Goal: Information Seeking & Learning: Learn about a topic

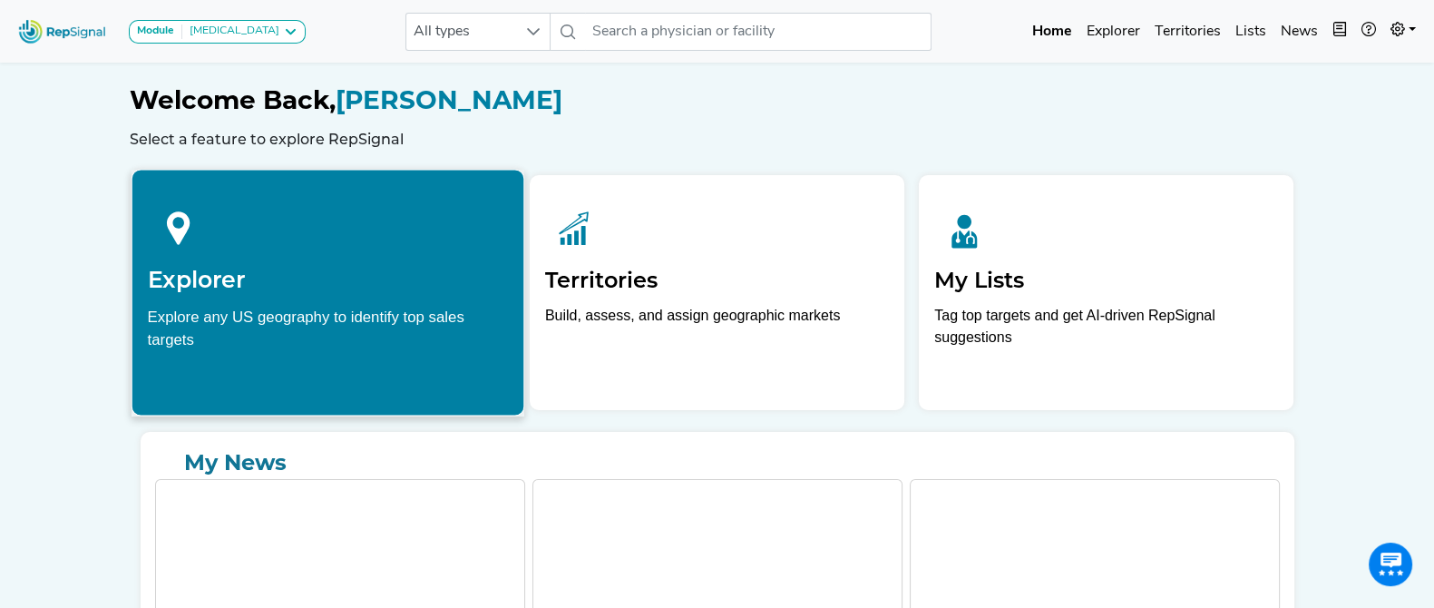
click at [364, 282] on h2 "Explorer" at bounding box center [327, 279] width 361 height 27
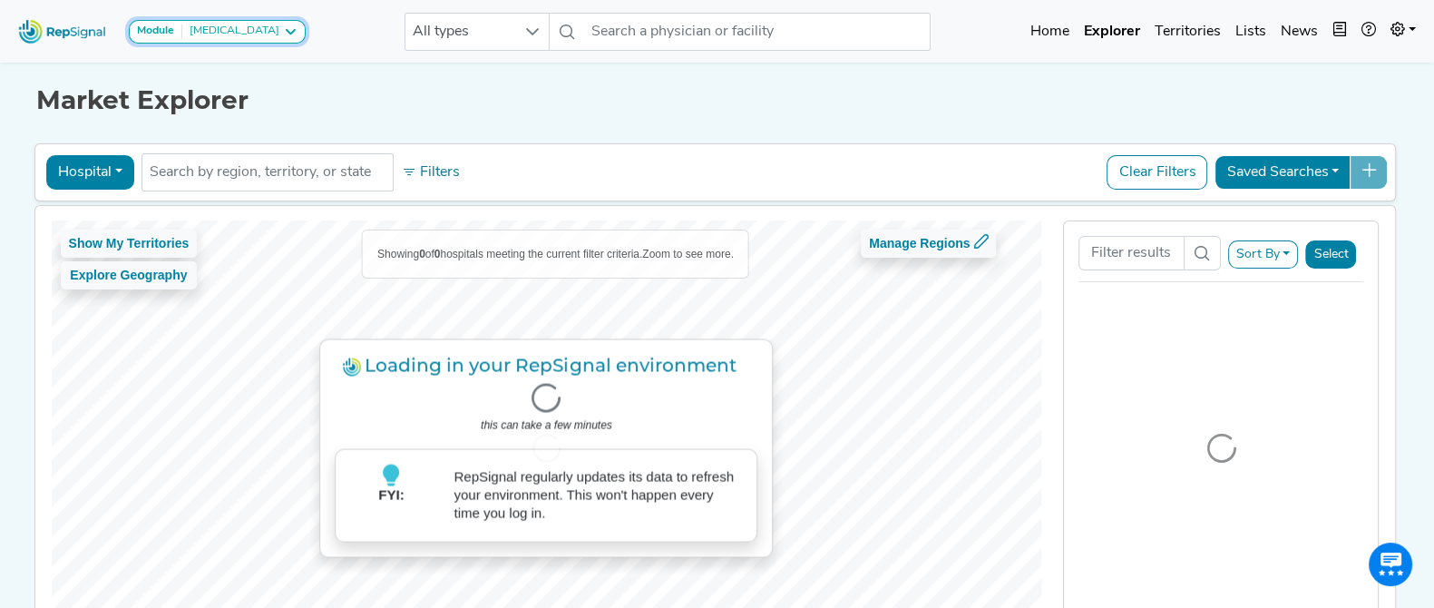
click at [272, 39] on button "Module [MEDICAL_DATA]" at bounding box center [217, 32] width 177 height 24
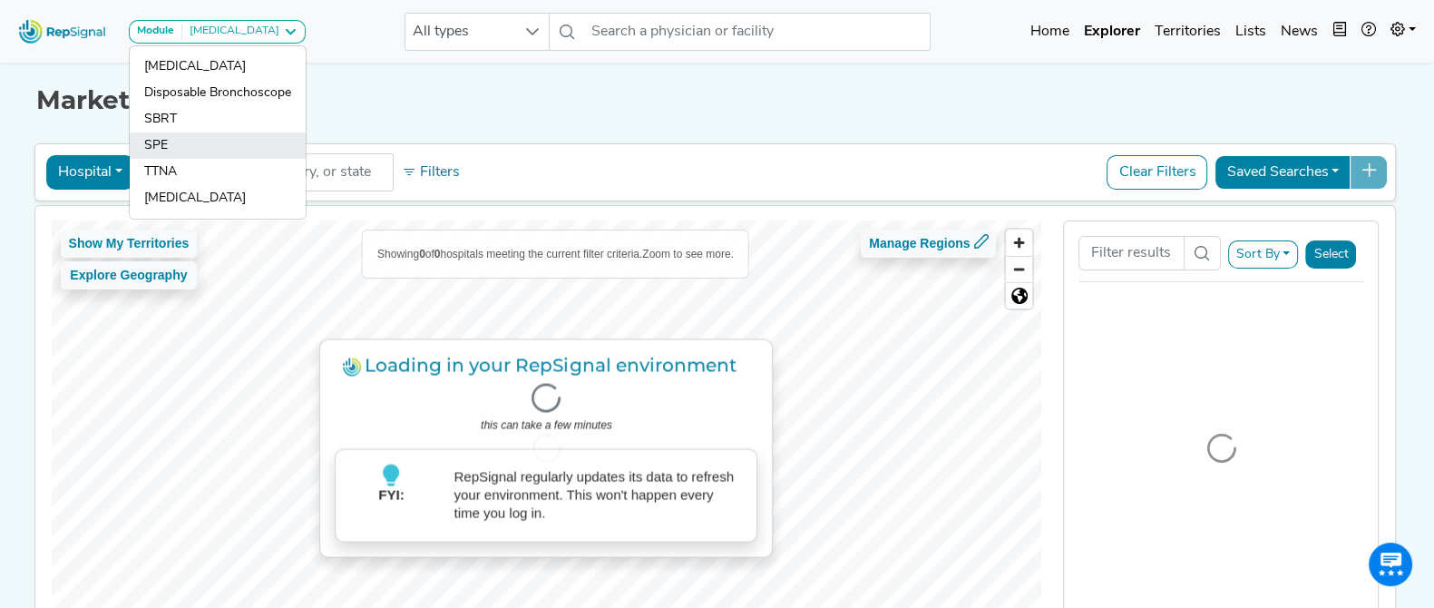
click at [249, 159] on link "SPE" at bounding box center [218, 172] width 176 height 26
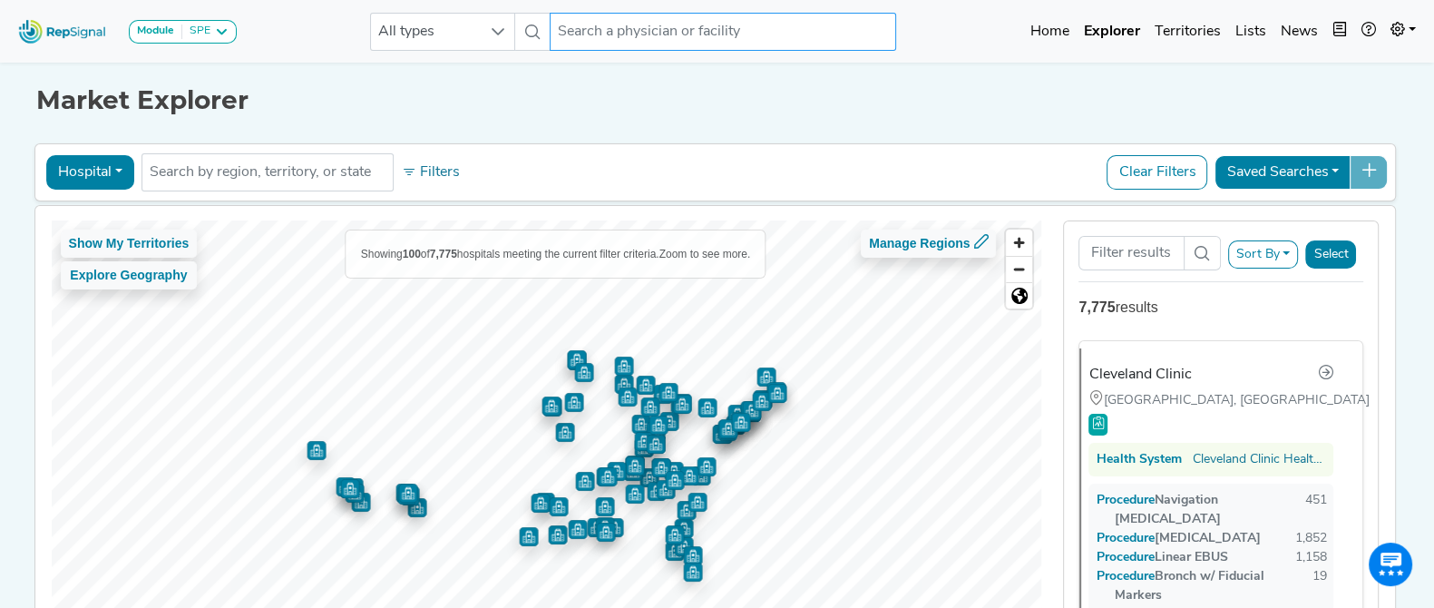
click at [603, 37] on input "text" at bounding box center [723, 32] width 347 height 38
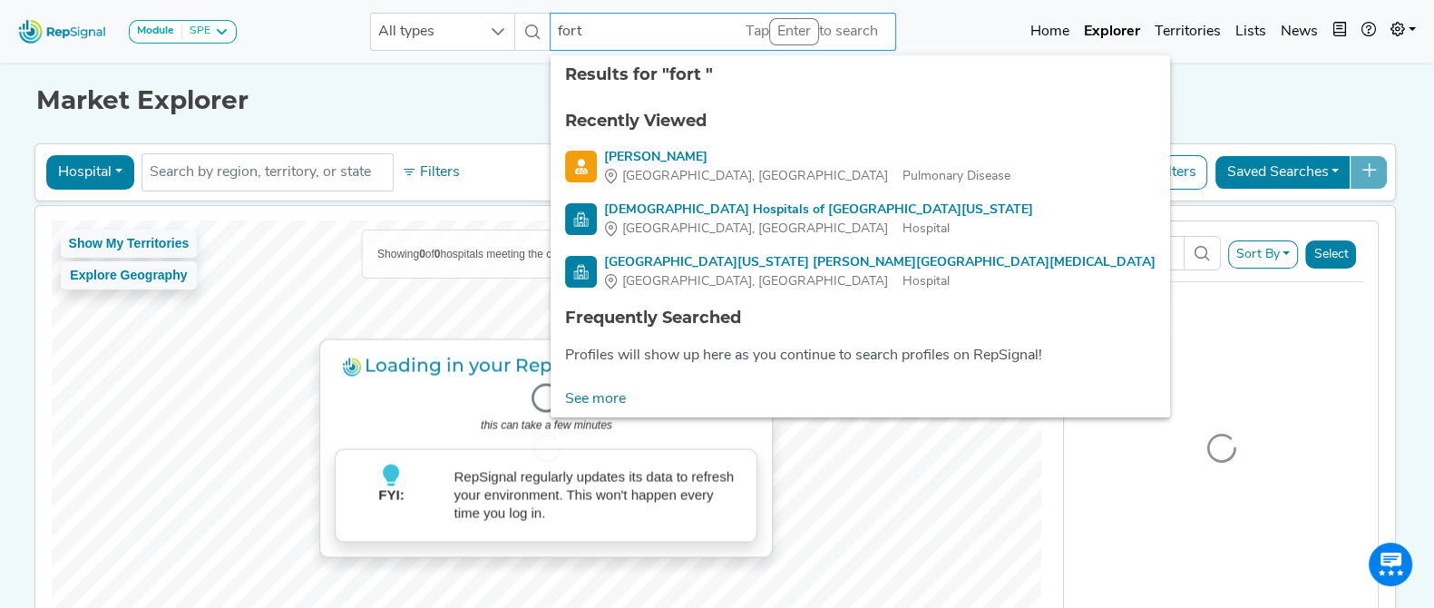
click at [600, 32] on input "fort" at bounding box center [723, 32] width 347 height 38
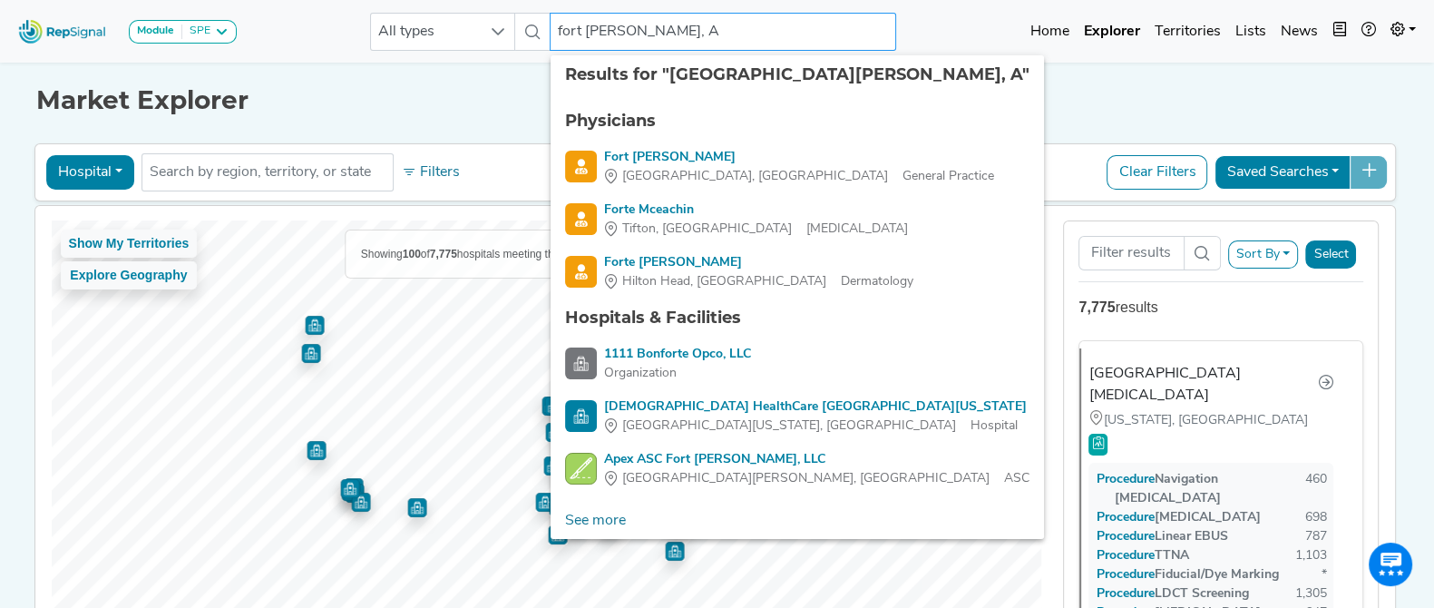
type input "[GEOGRAPHIC_DATA][PERSON_NAME], [GEOGRAPHIC_DATA]"
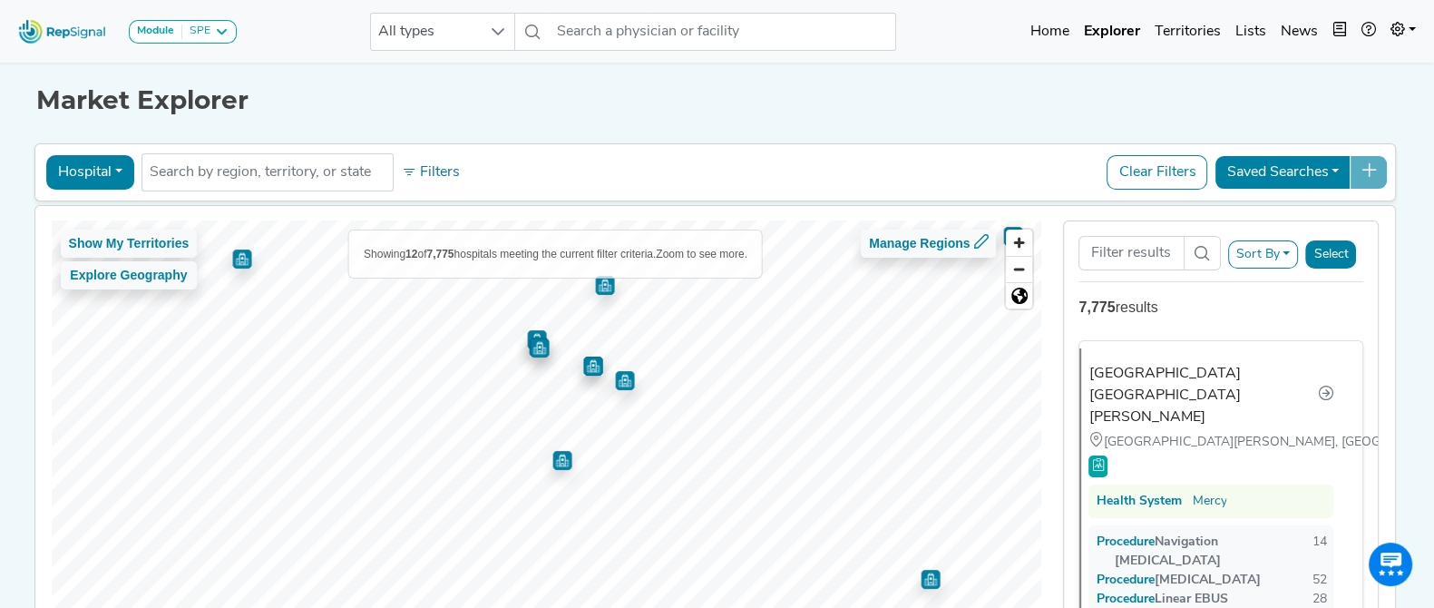
click at [589, 366] on img "Map marker" at bounding box center [592, 365] width 19 height 19
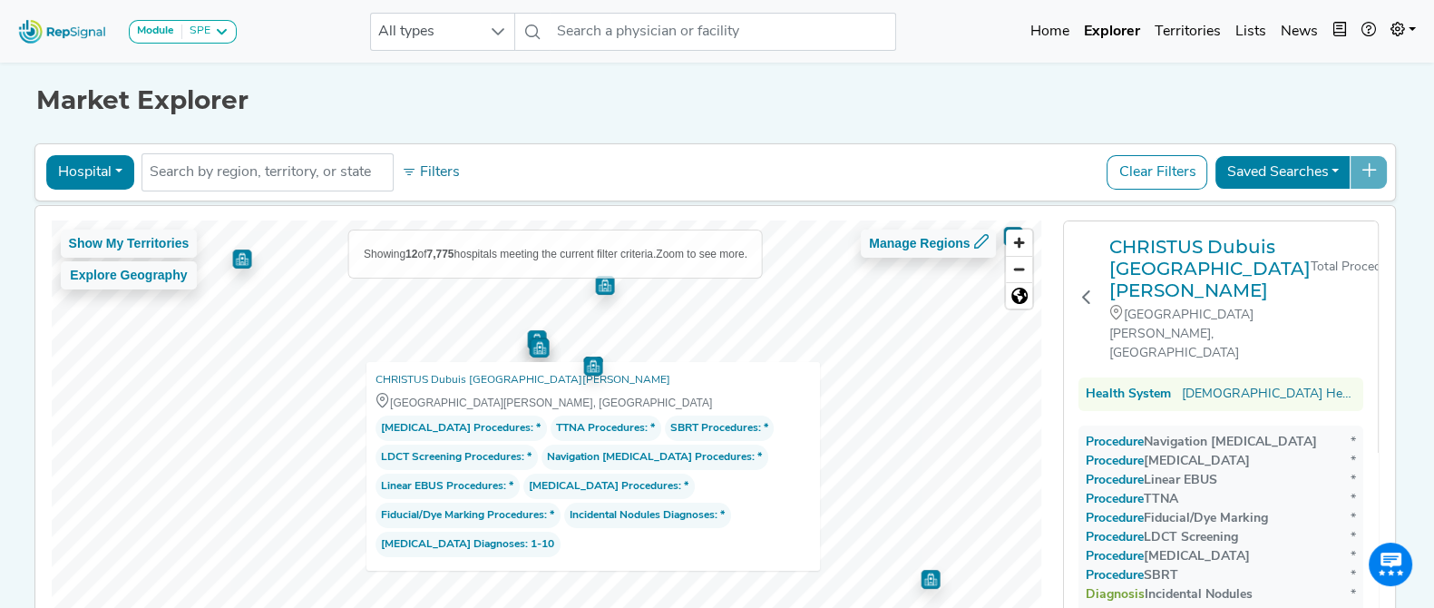
click at [601, 291] on img "Map marker" at bounding box center [604, 285] width 19 height 19
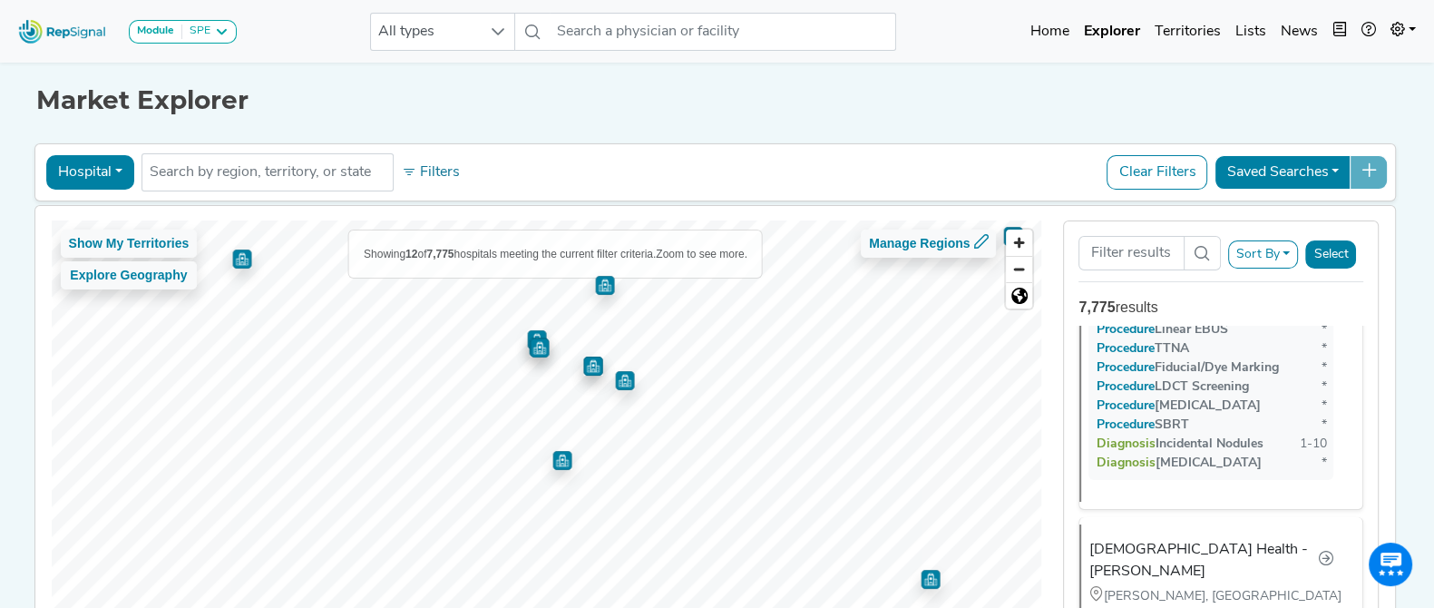
scroll to position [2694, 0]
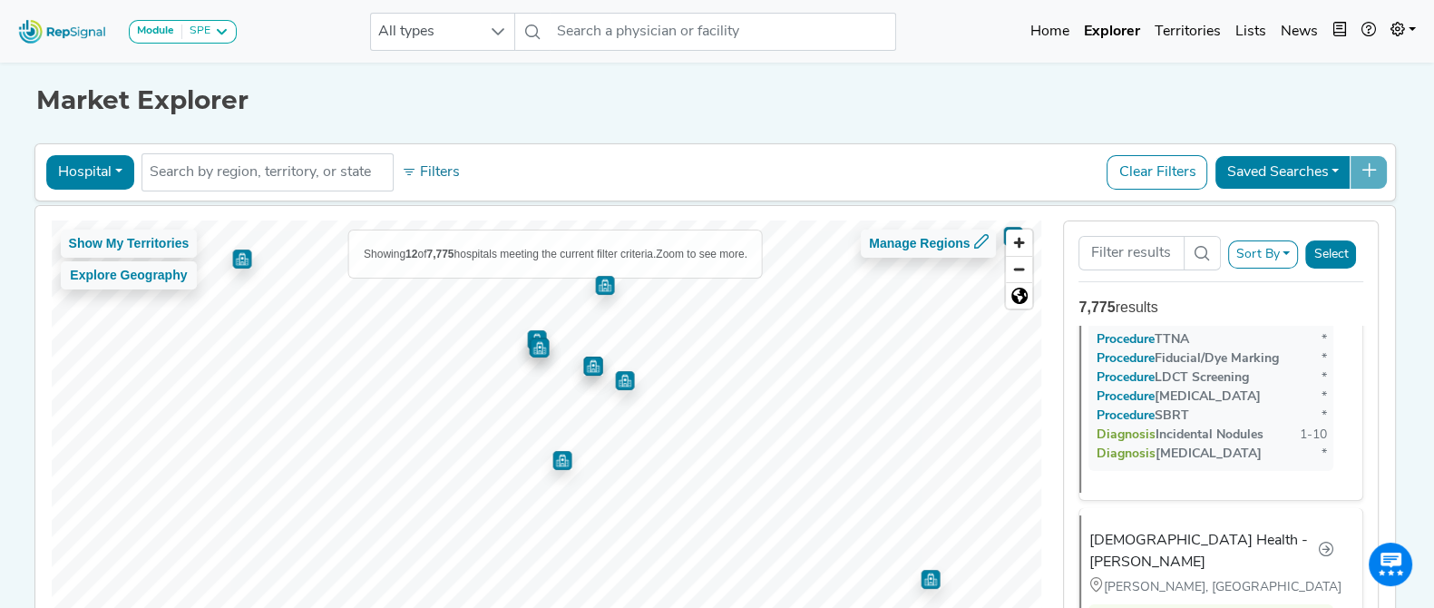
click at [557, 463] on img "Map marker" at bounding box center [561, 460] width 19 height 19
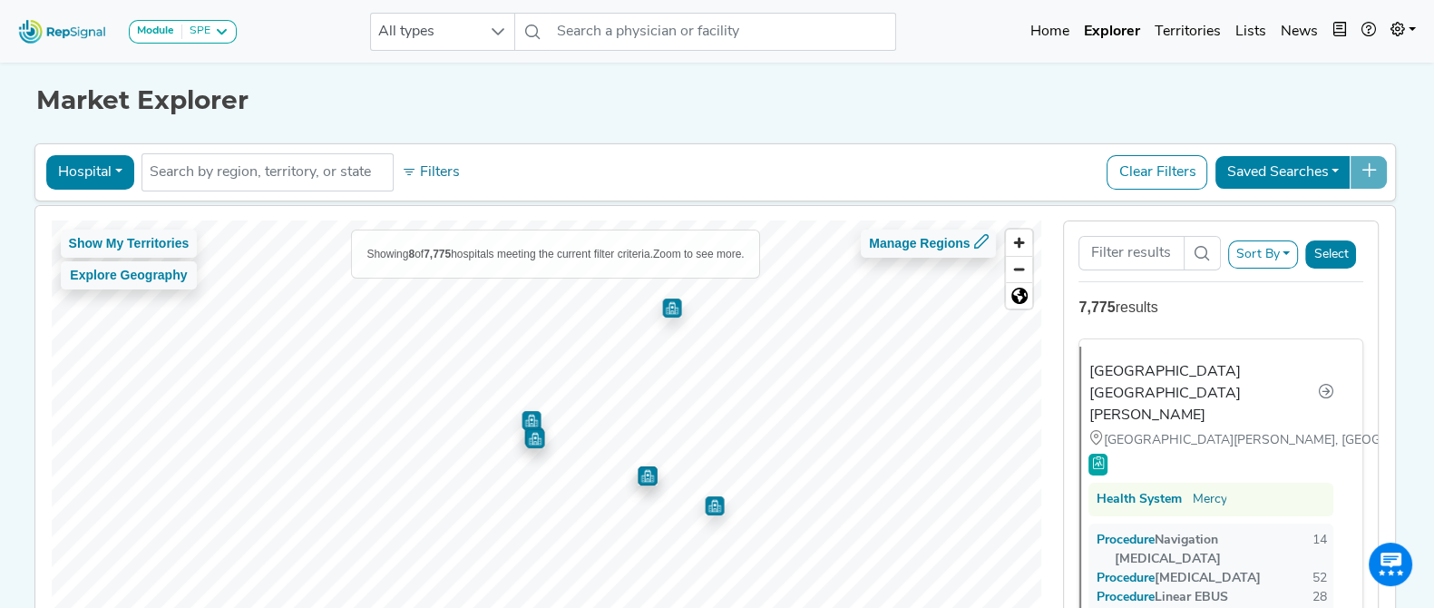
scroll to position [0, 0]
click at [582, 453] on img "Map marker" at bounding box center [587, 449] width 19 height 19
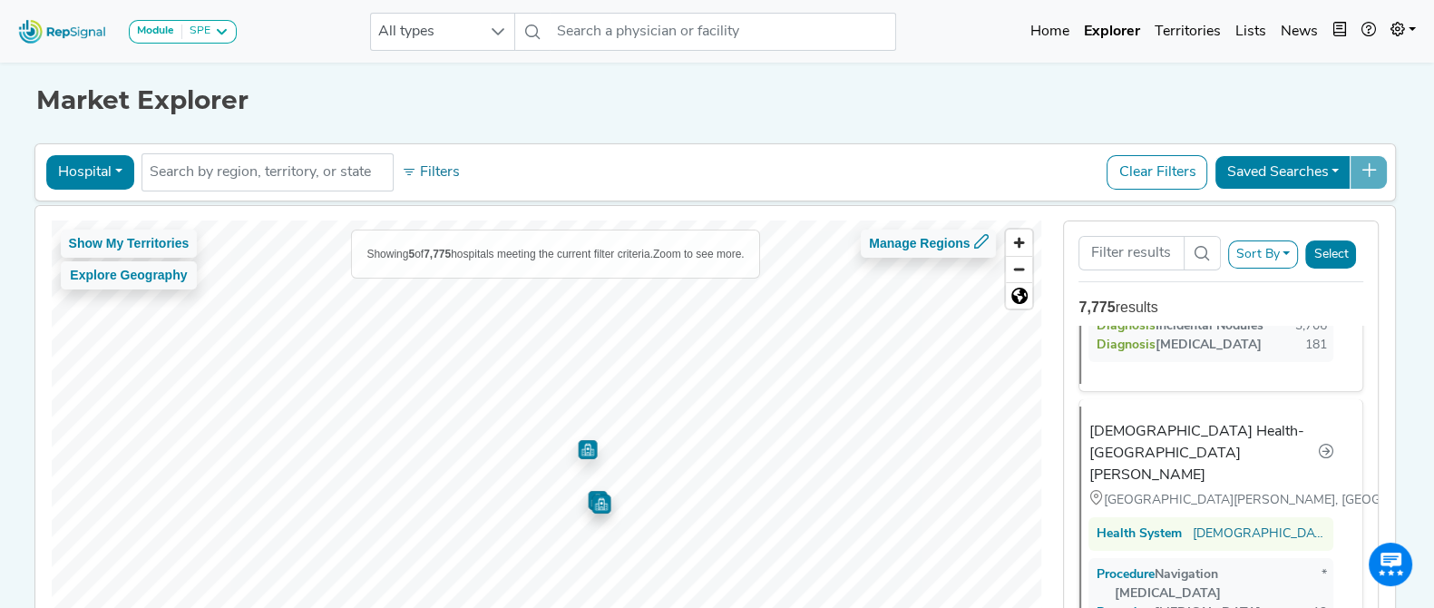
scroll to position [398, 0]
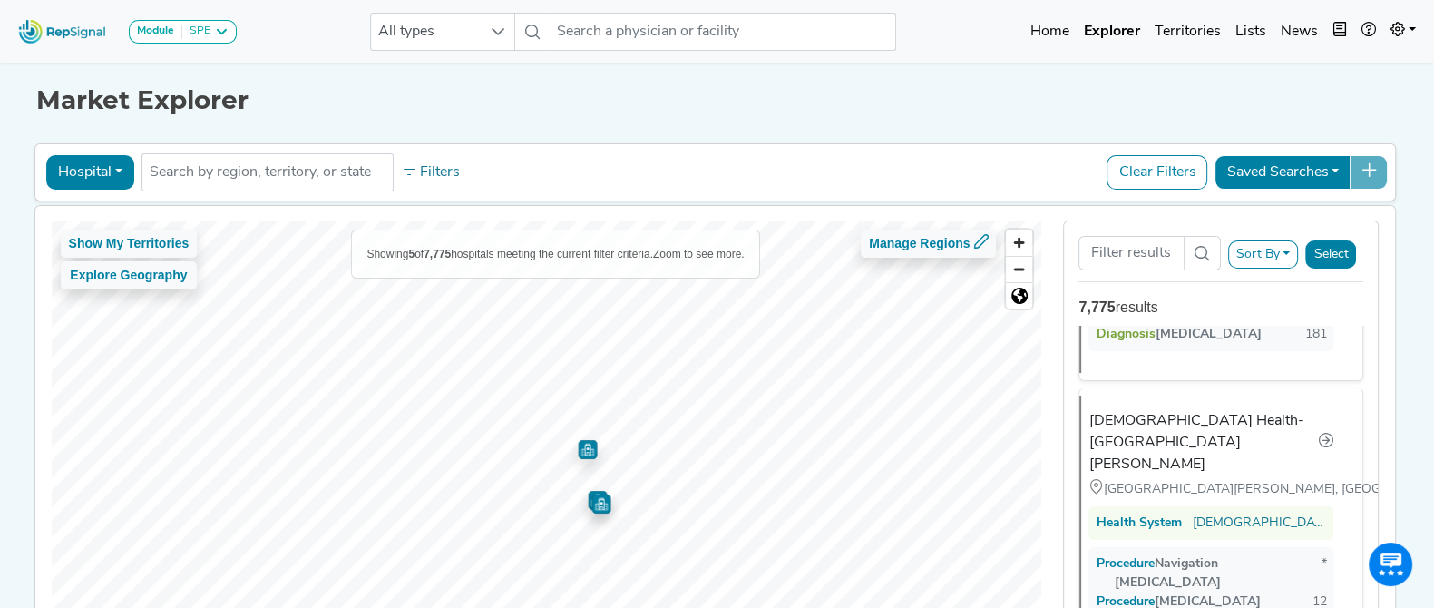
click at [594, 508] on img "Map marker" at bounding box center [600, 503] width 19 height 19
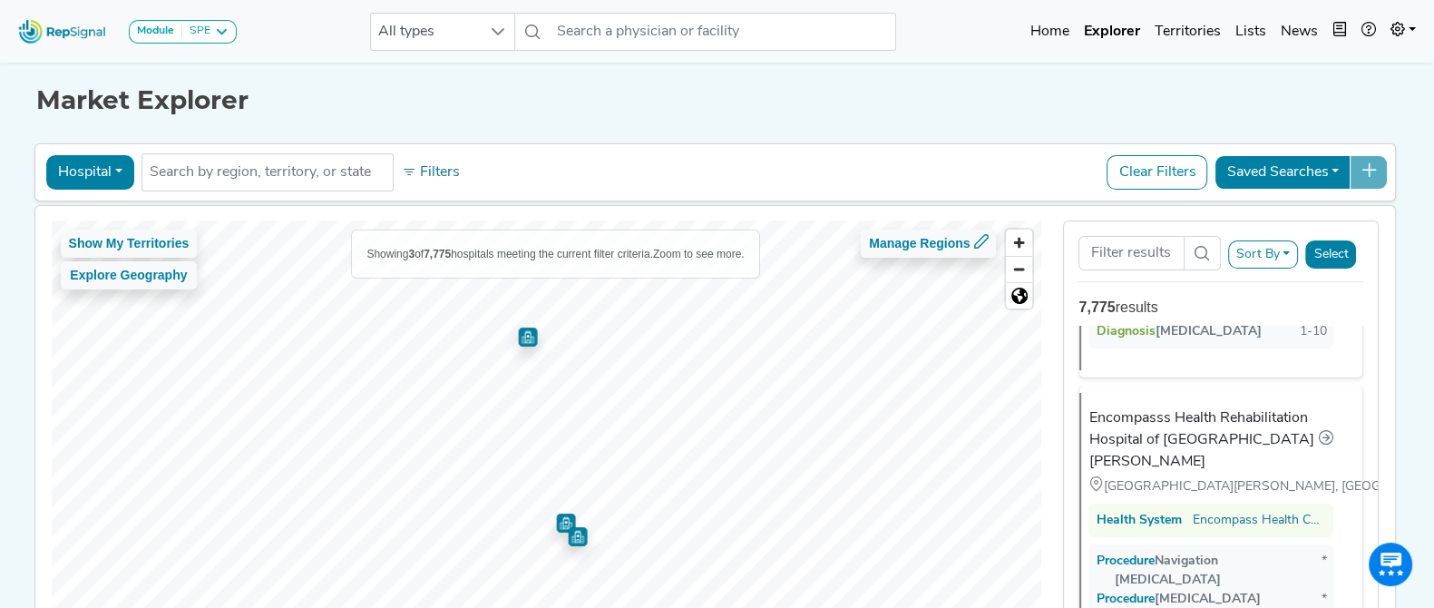
scroll to position [796, 0]
click at [556, 519] on img "Map marker" at bounding box center [565, 522] width 19 height 19
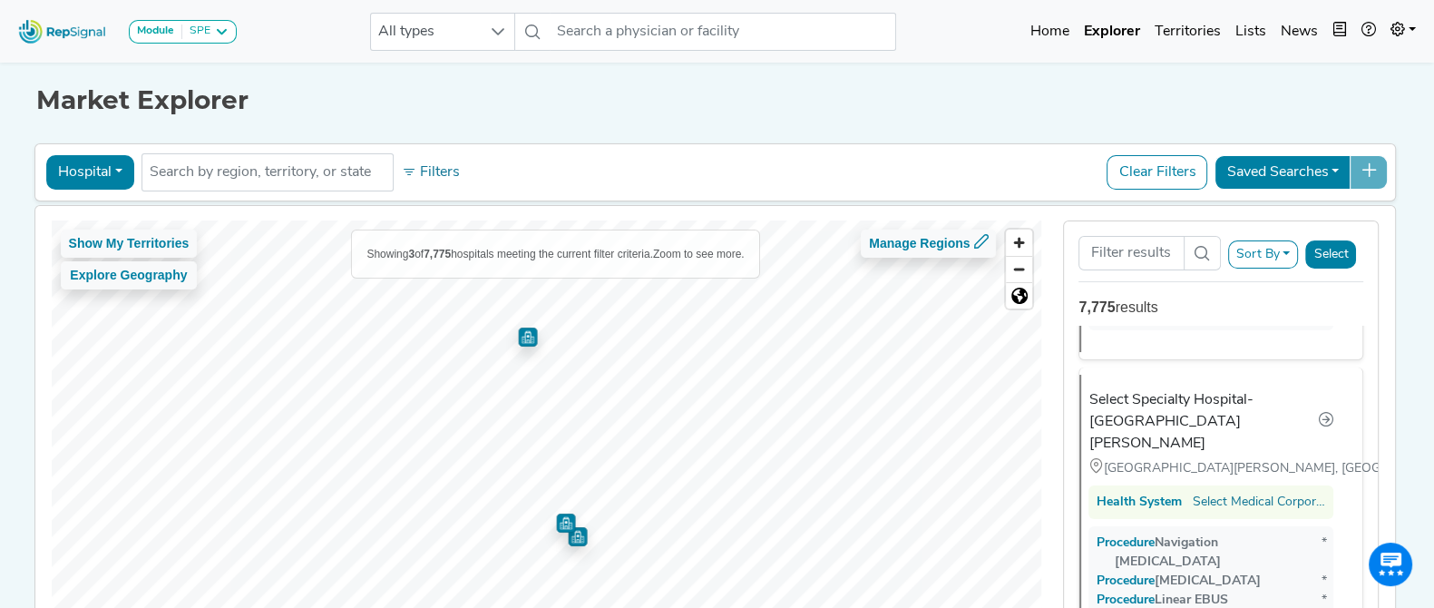
scroll to position [398, 0]
click at [523, 337] on img "Map marker" at bounding box center [527, 336] width 19 height 19
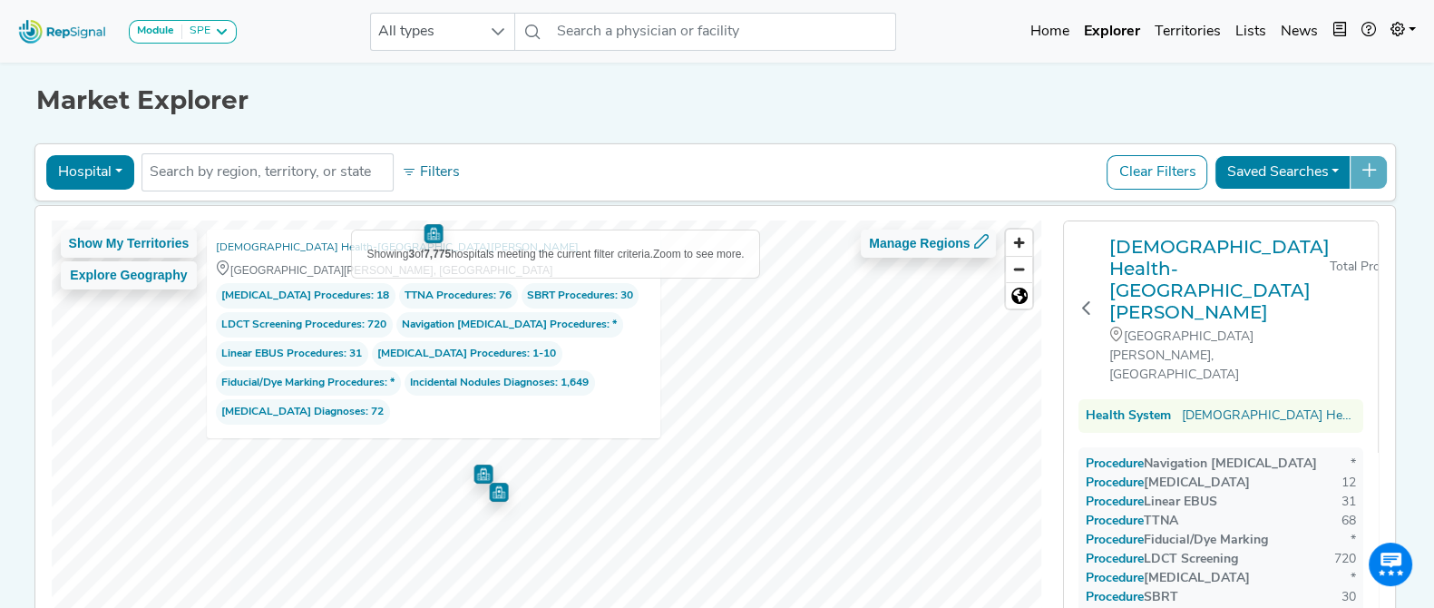
click at [489, 496] on img "Map marker" at bounding box center [498, 492] width 19 height 19
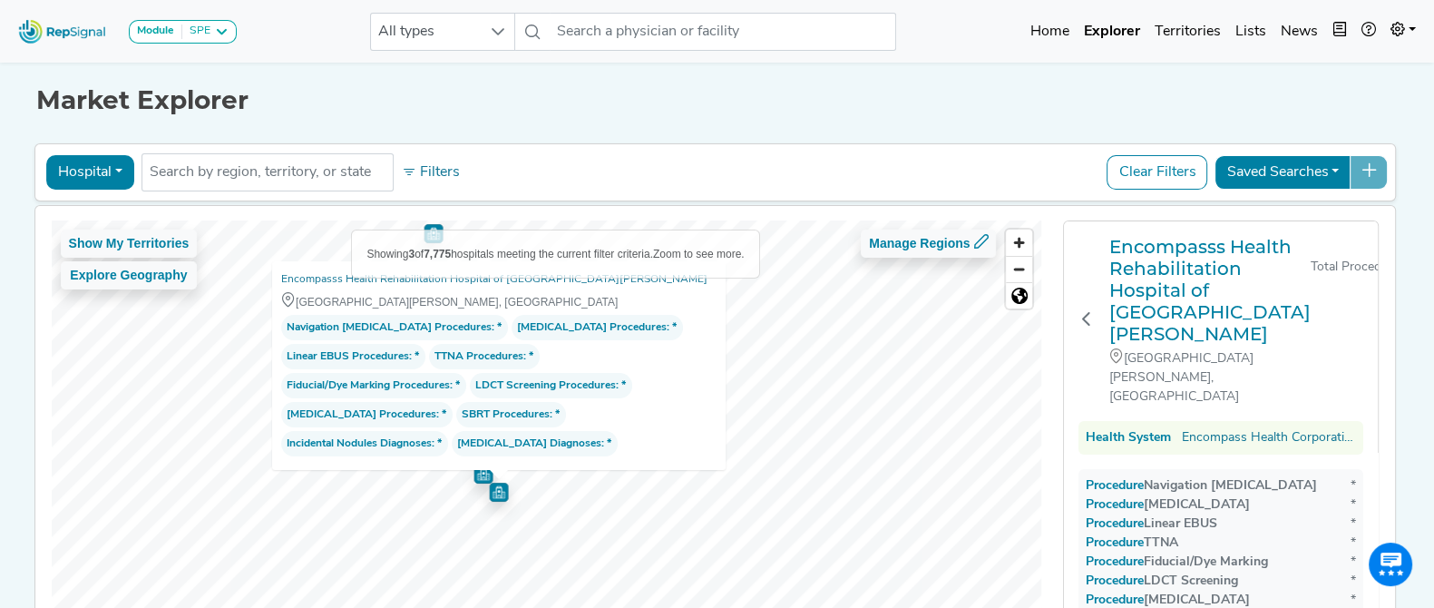
click at [474, 476] on img "Map marker" at bounding box center [483, 473] width 19 height 19
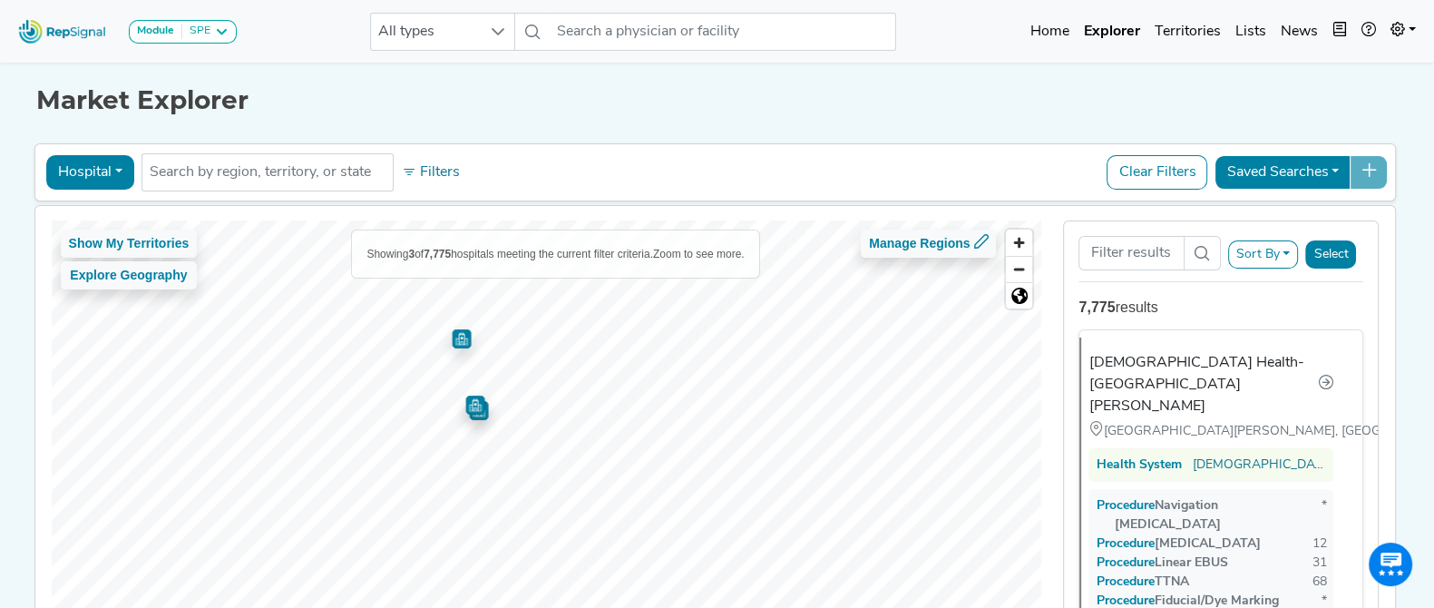
scroll to position [0, 0]
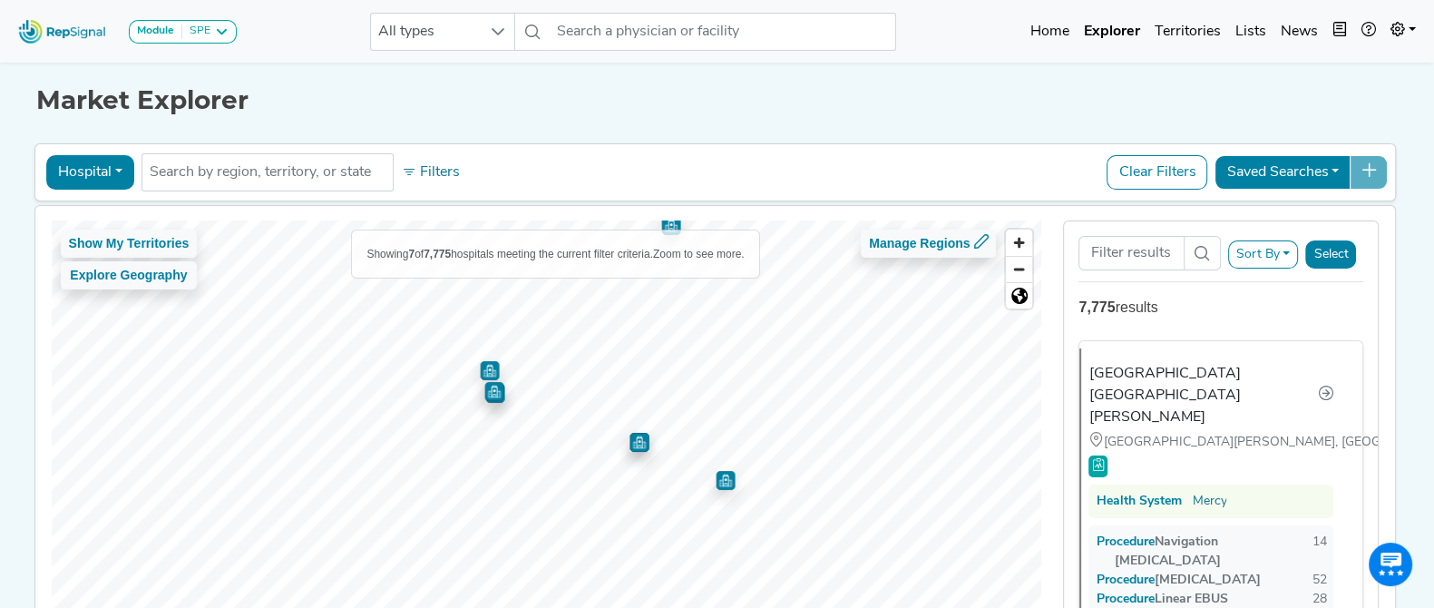
click at [717, 483] on img "Map marker" at bounding box center [725, 480] width 19 height 19
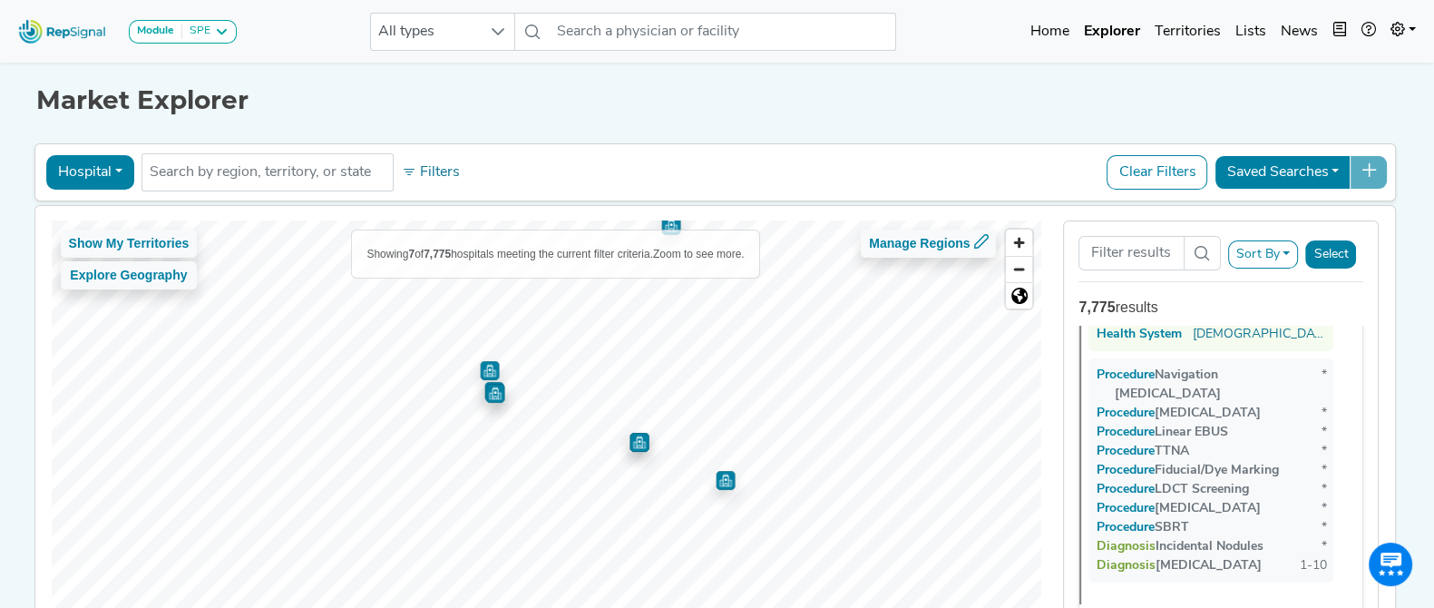
click at [634, 443] on img "Map marker" at bounding box center [639, 442] width 19 height 19
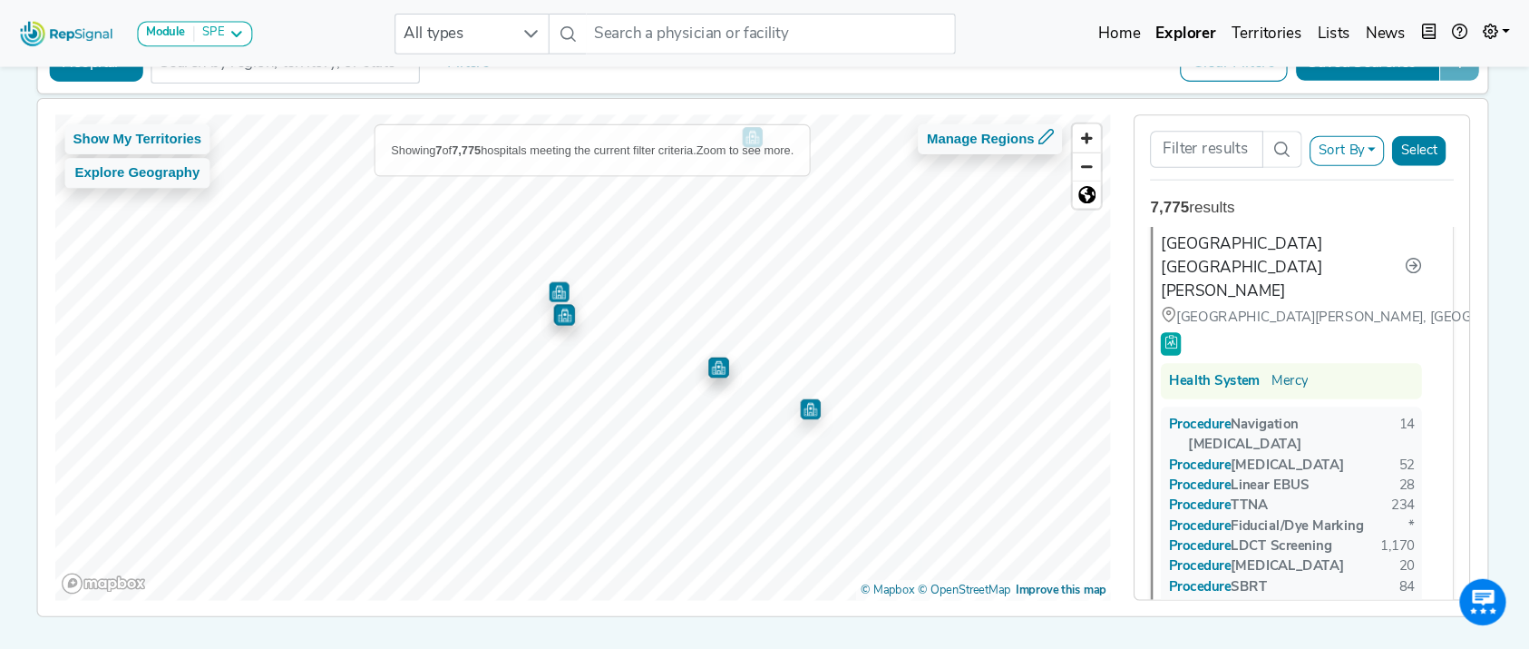
scroll to position [30, 0]
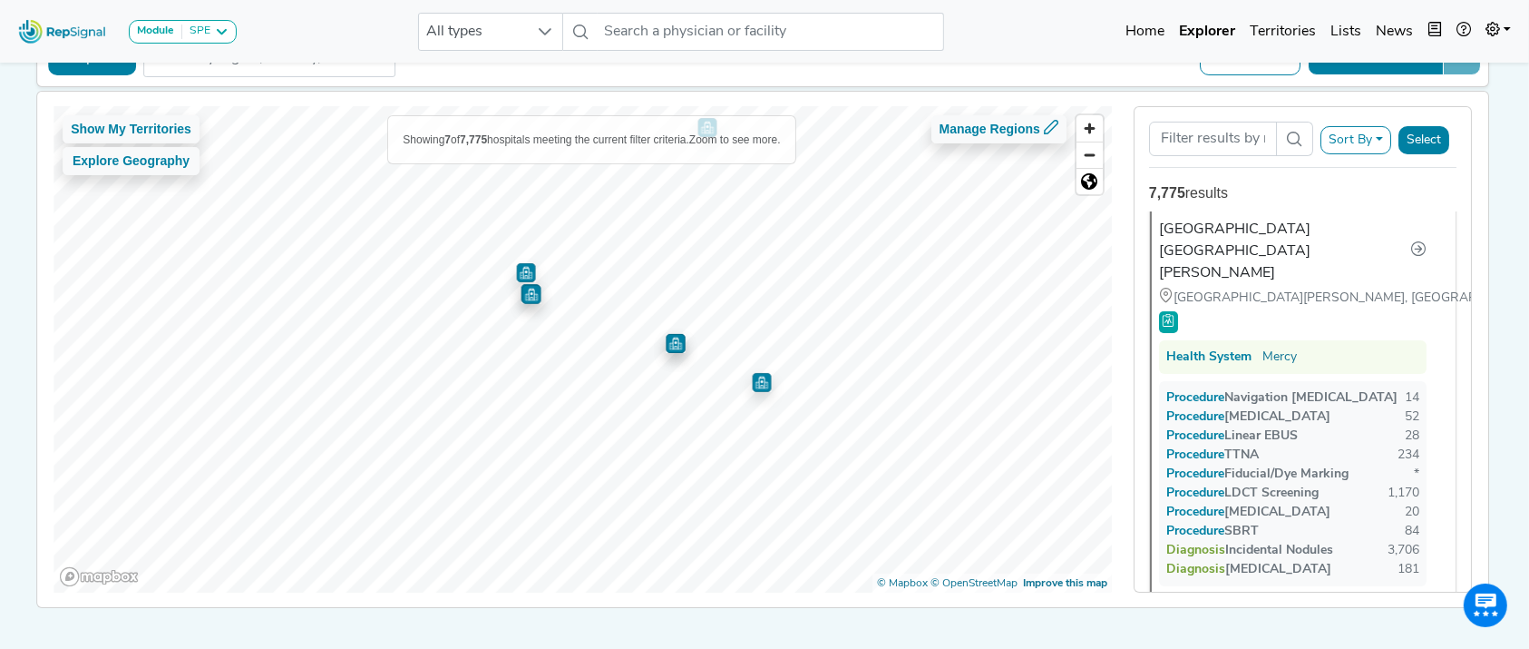
drag, startPoint x: 1345, startPoint y: 1, endPoint x: 1016, endPoint y: 47, distance: 332.5
click at [1016, 47] on div "Module SPE [MEDICAL_DATA] Disposable Bronchoscope SBRT SPE TTNA [MEDICAL_DATA] …" at bounding box center [764, 31] width 1529 height 48
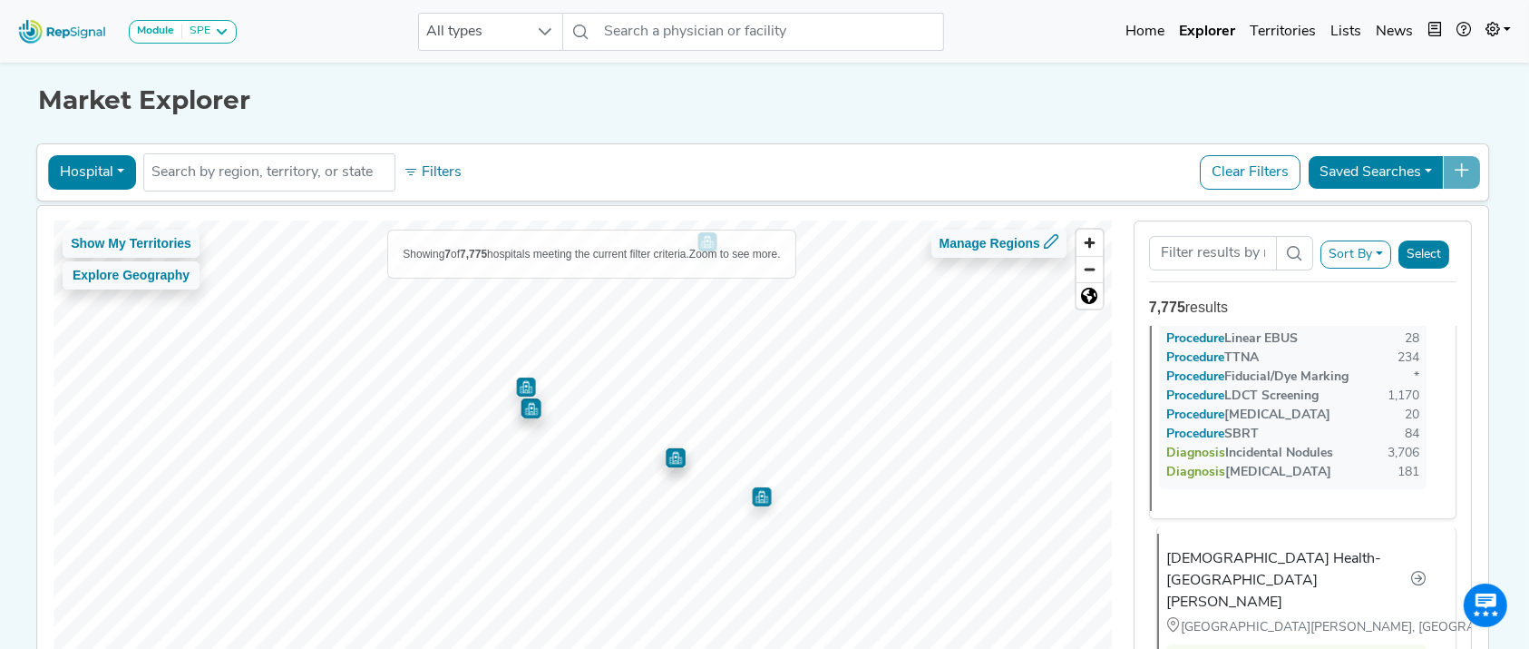
scroll to position [0, 0]
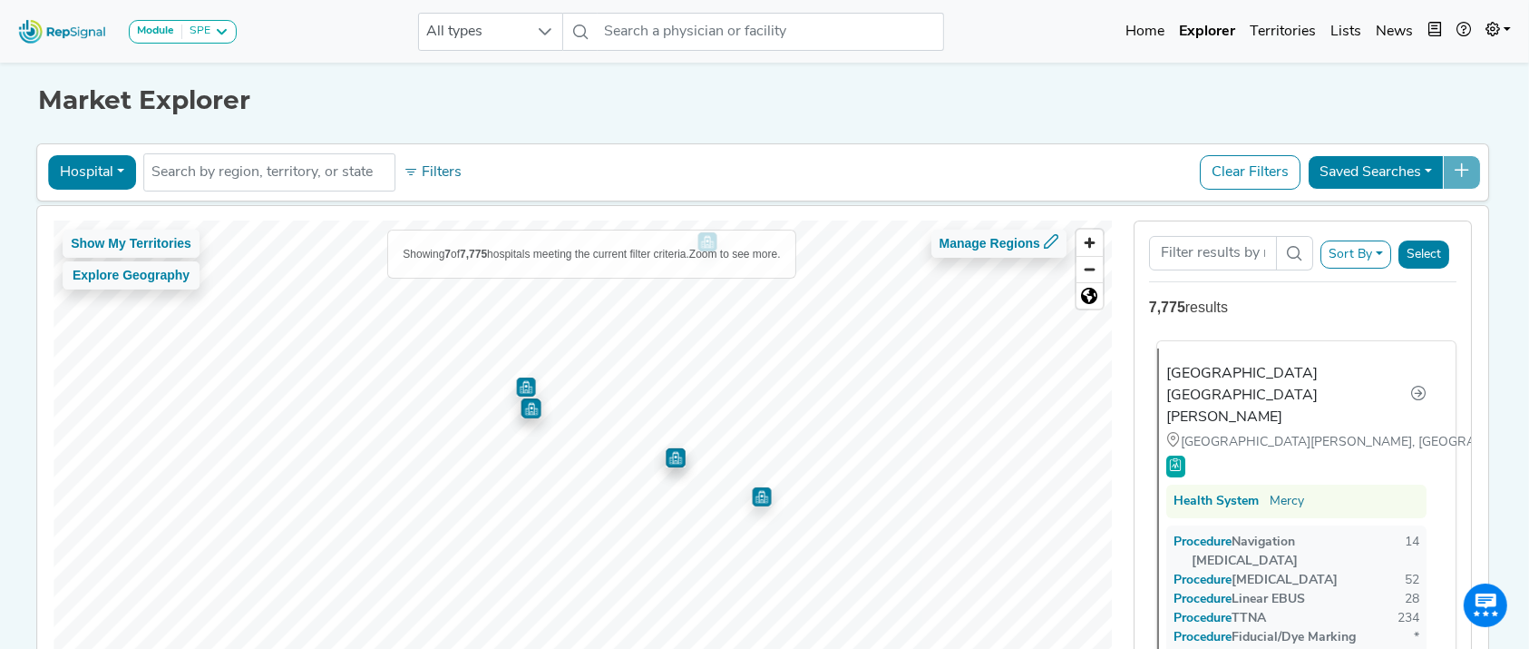
click at [1255, 369] on div "[GEOGRAPHIC_DATA] [GEOGRAPHIC_DATA][PERSON_NAME]" at bounding box center [1289, 395] width 244 height 65
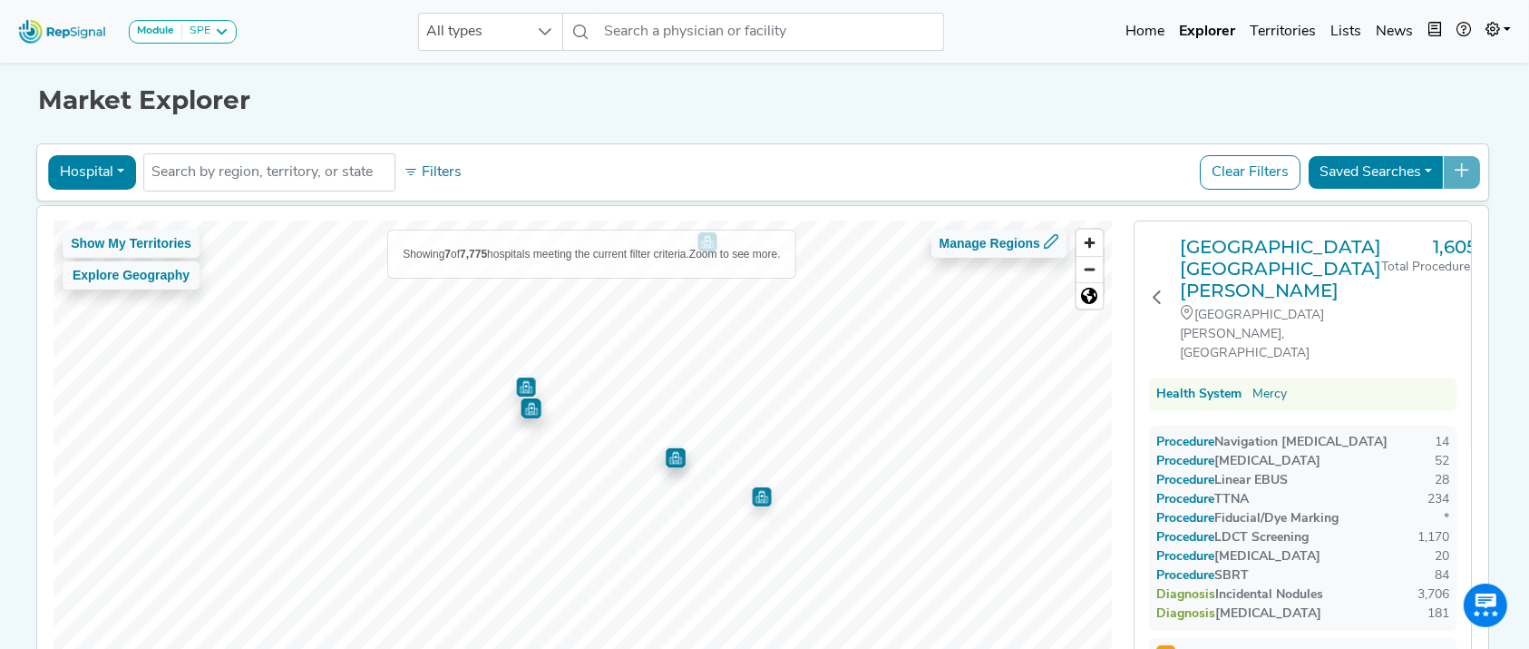
click at [1172, 607] on icon at bounding box center [1165, 655] width 13 height 10
click at [1193, 607] on strong "91" at bounding box center [1192, 656] width 18 height 15
click at [1231, 250] on h3 "[GEOGRAPHIC_DATA] [GEOGRAPHIC_DATA][PERSON_NAME]" at bounding box center [1280, 268] width 201 height 65
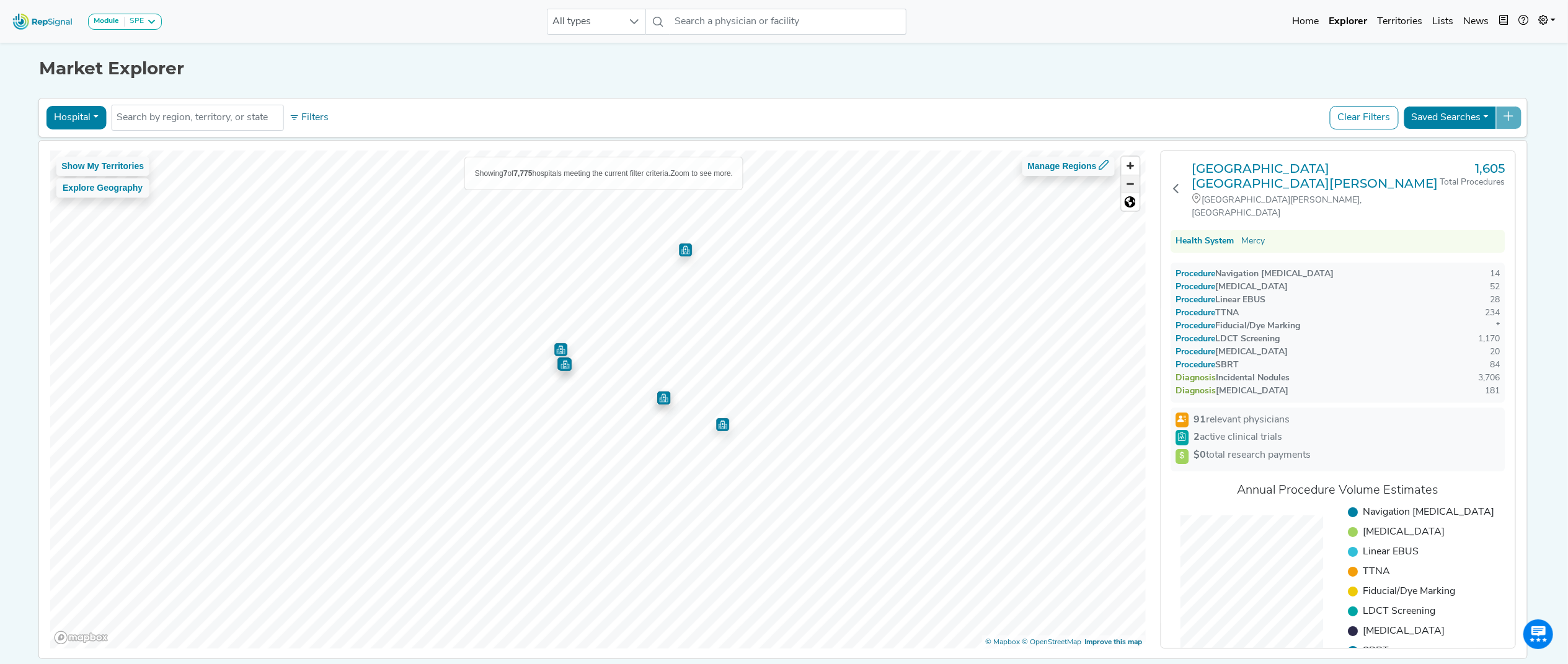
click at [979, 186] on span "Zoom out" at bounding box center [1131, 184] width 18 height 17
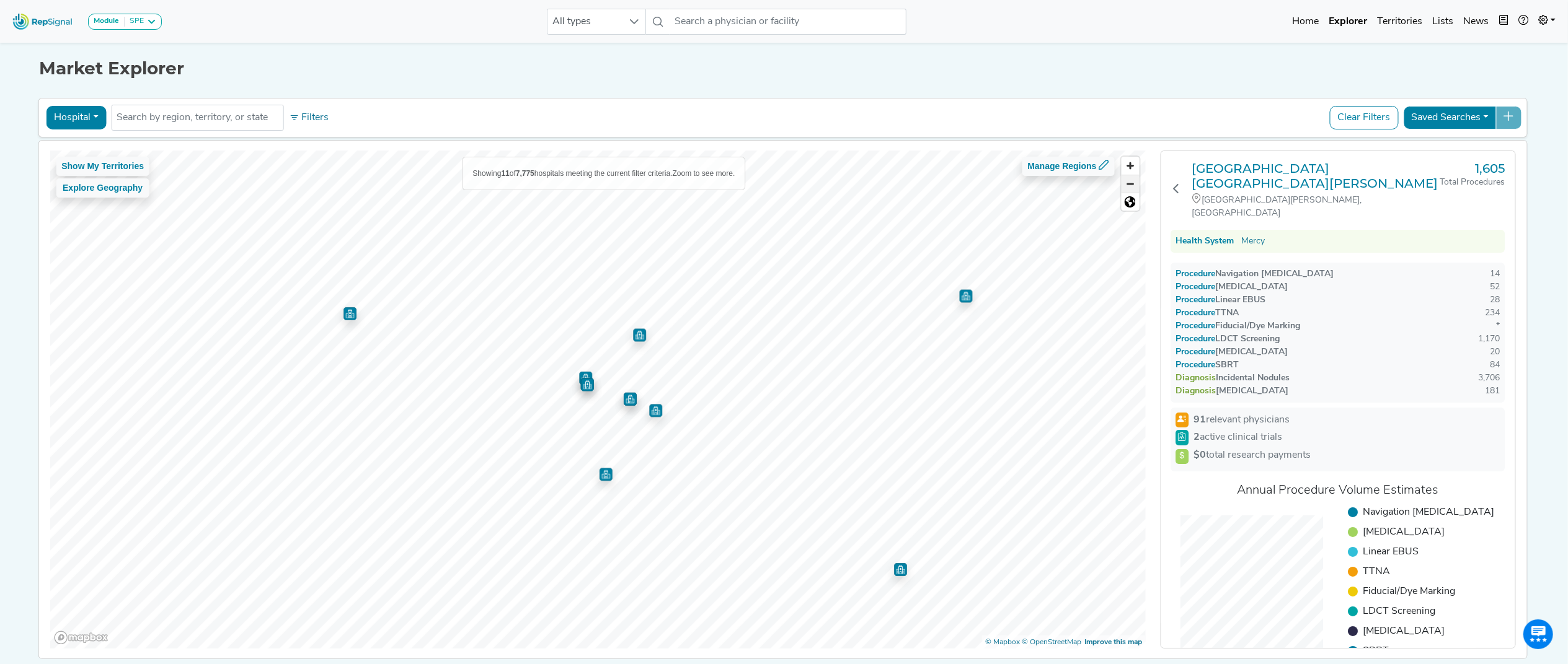
click at [979, 186] on span "Zoom out" at bounding box center [1131, 184] width 18 height 17
click at [979, 185] on span "Zoom out" at bounding box center [1131, 184] width 18 height 17
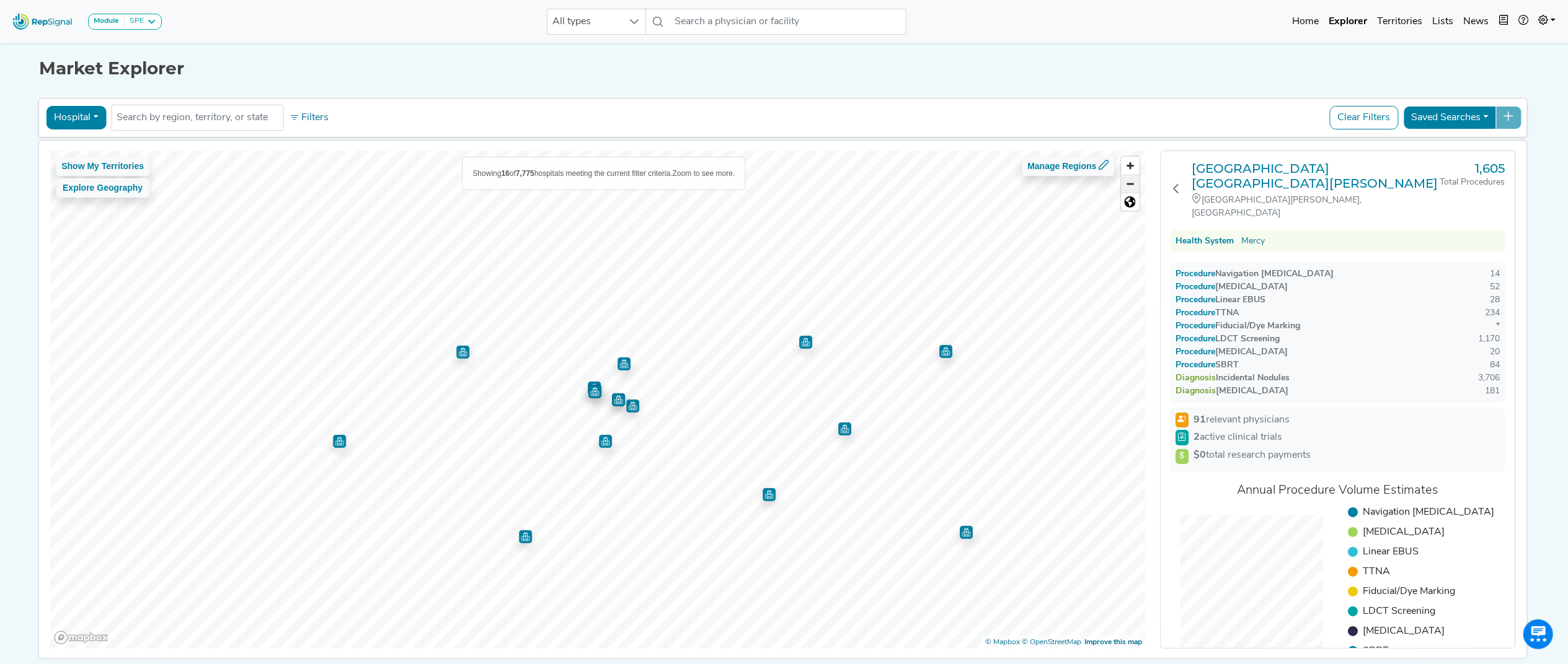
click at [979, 185] on span "Zoom out" at bounding box center [1131, 184] width 18 height 17
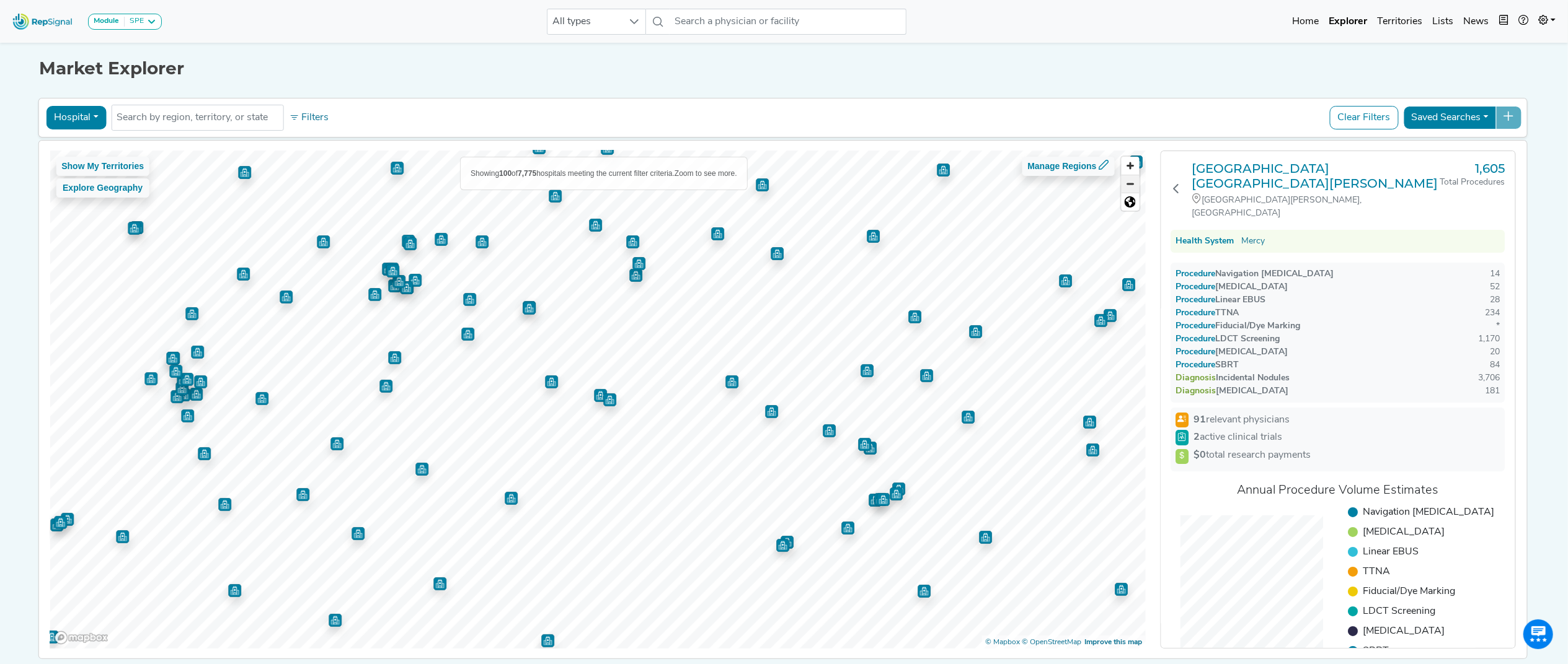
click at [979, 184] on span "Zoom out" at bounding box center [1131, 184] width 18 height 17
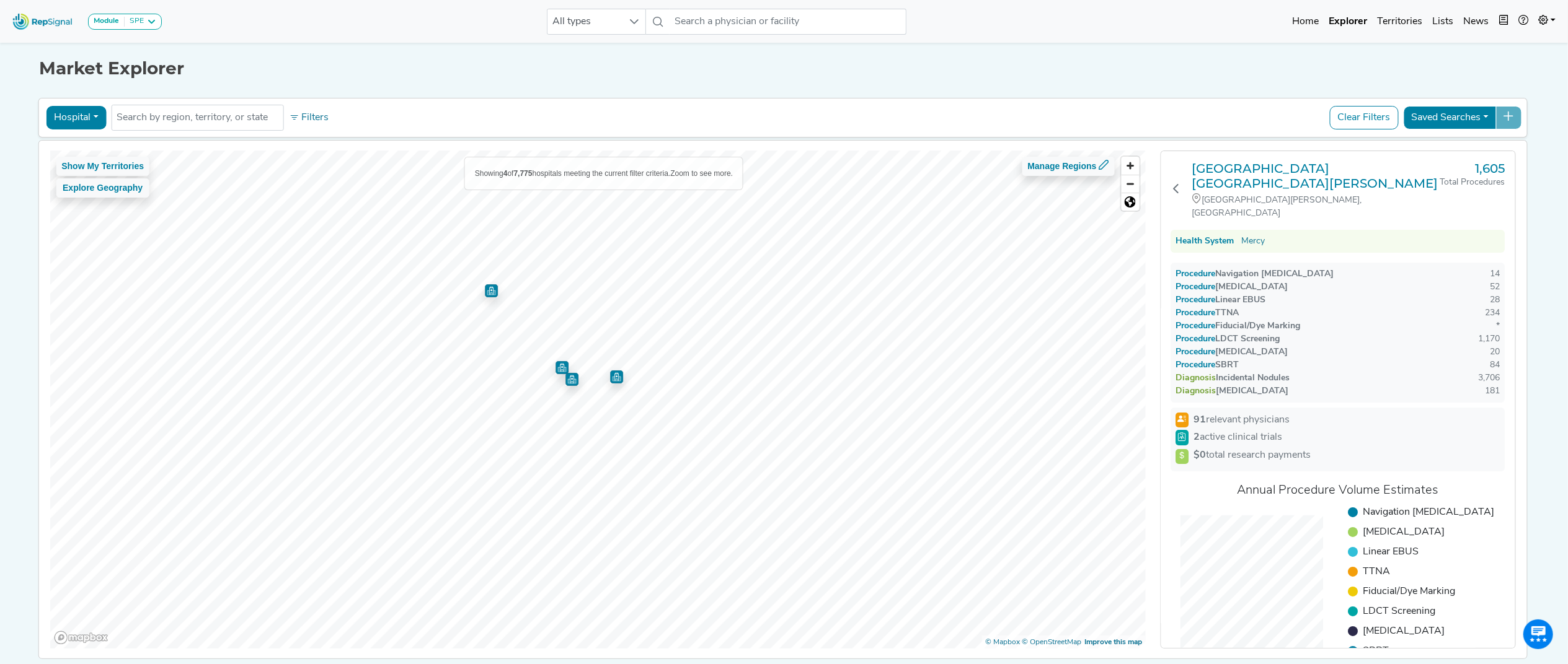
click at [610, 382] on img "Map marker" at bounding box center [617, 376] width 13 height 13
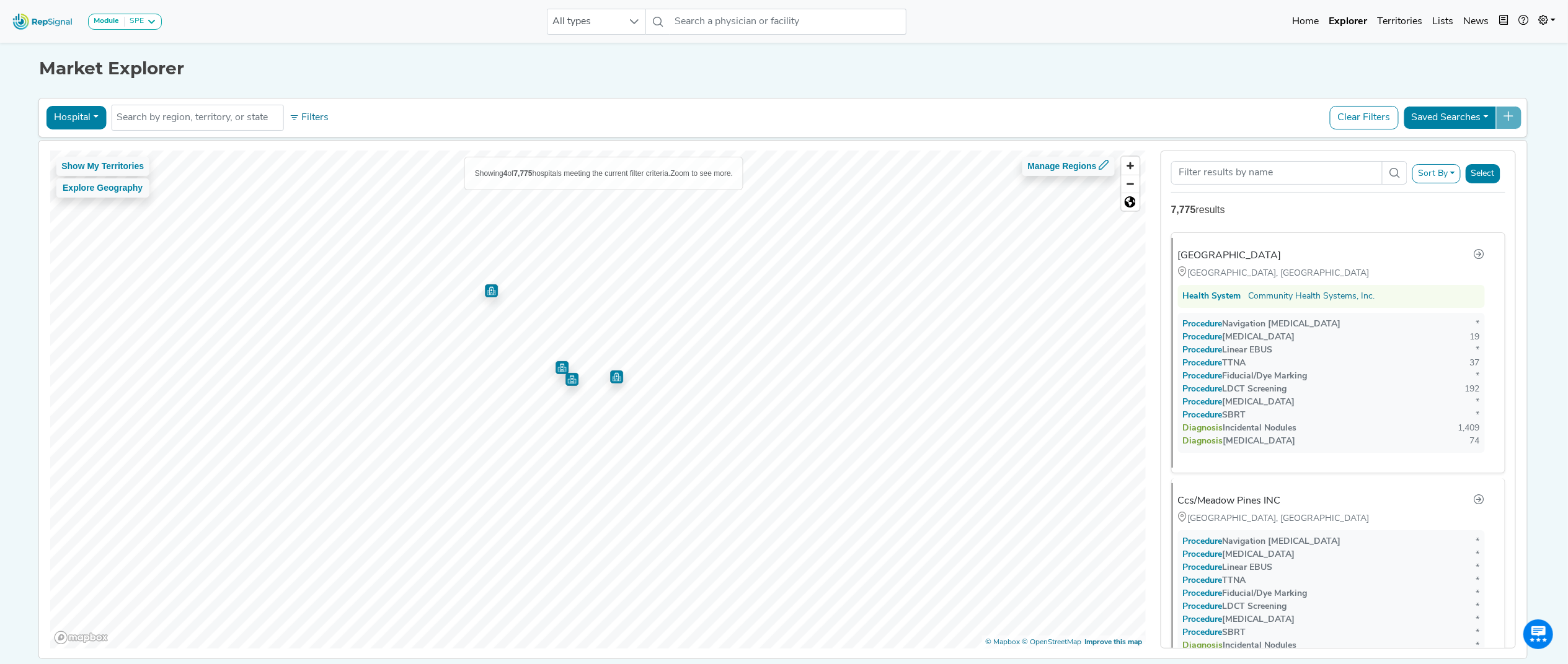
scroll to position [557, 0]
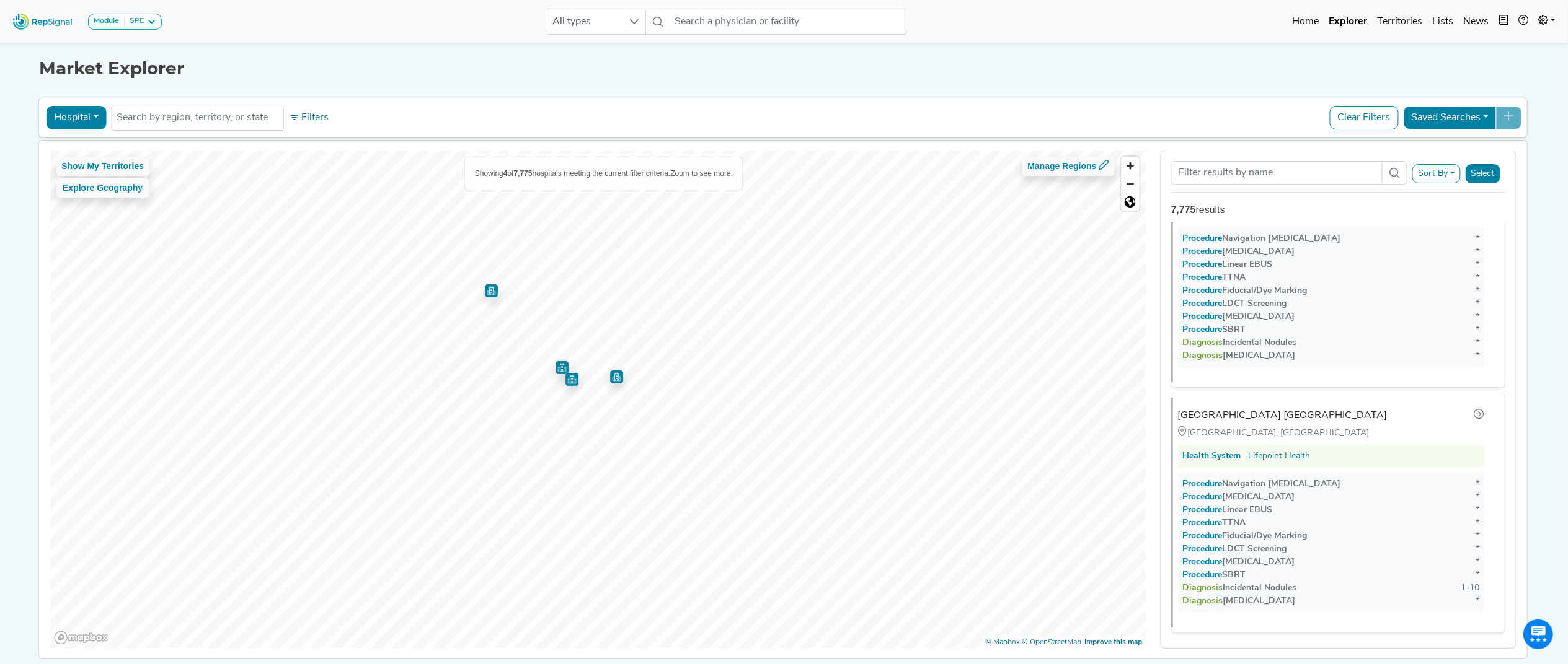
click at [565, 381] on img "Map marker" at bounding box center [571, 379] width 13 height 13
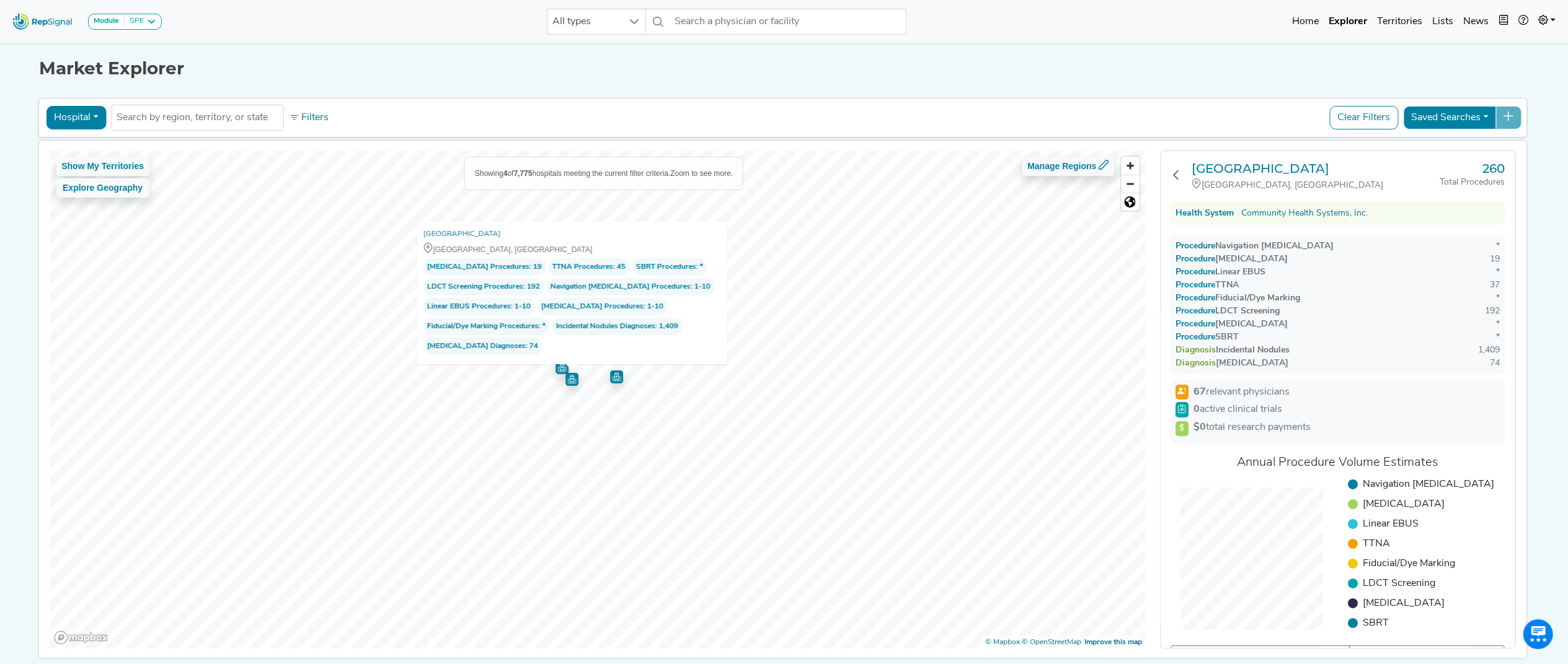
click at [556, 367] on img "Map marker" at bounding box center [562, 368] width 13 height 13
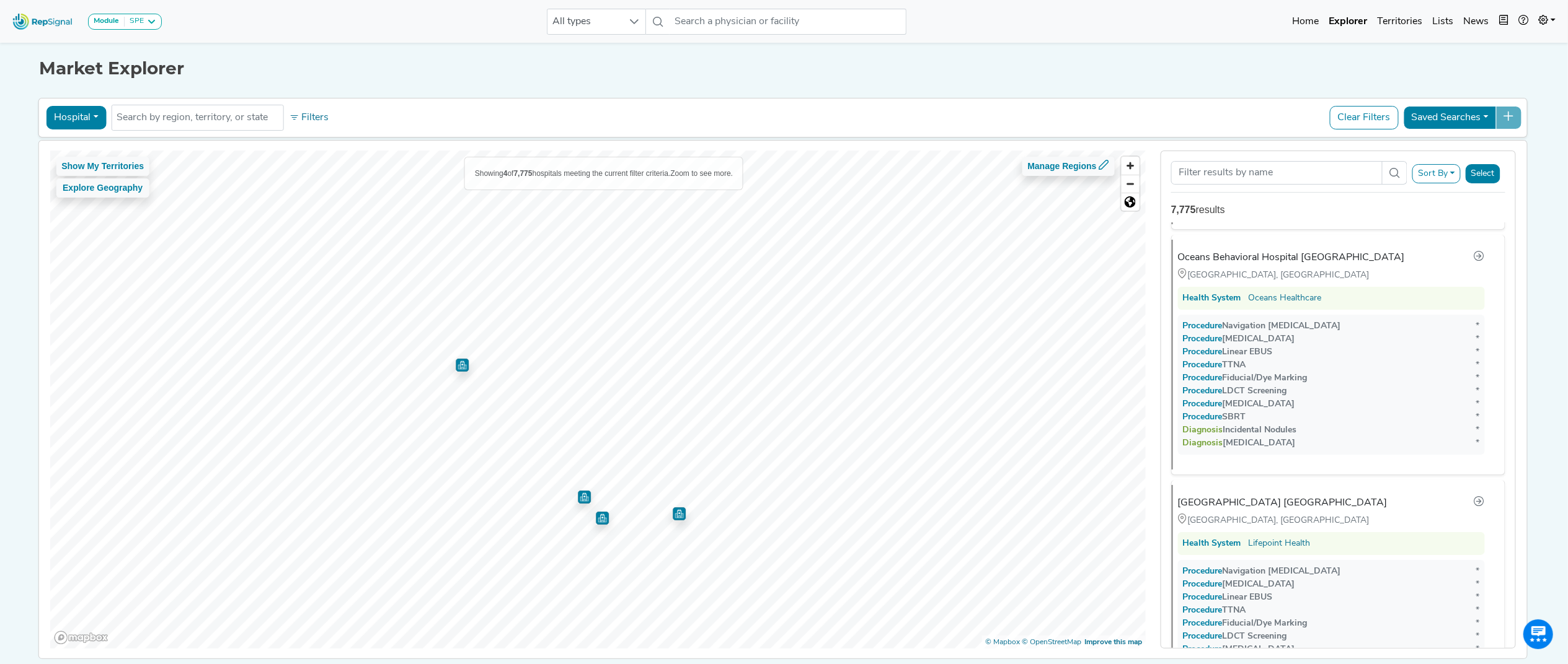
scroll to position [479, 0]
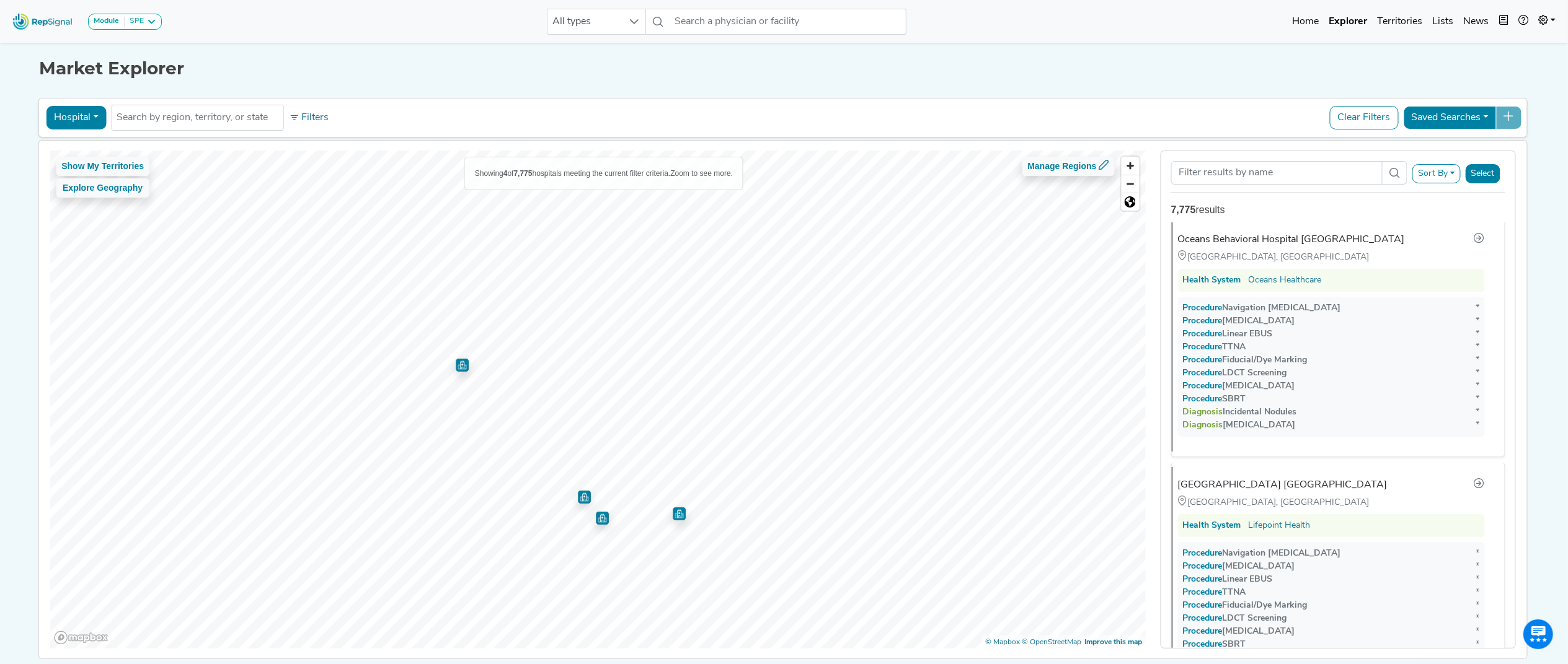
click at [456, 362] on img "Map marker" at bounding box center [462, 365] width 13 height 13
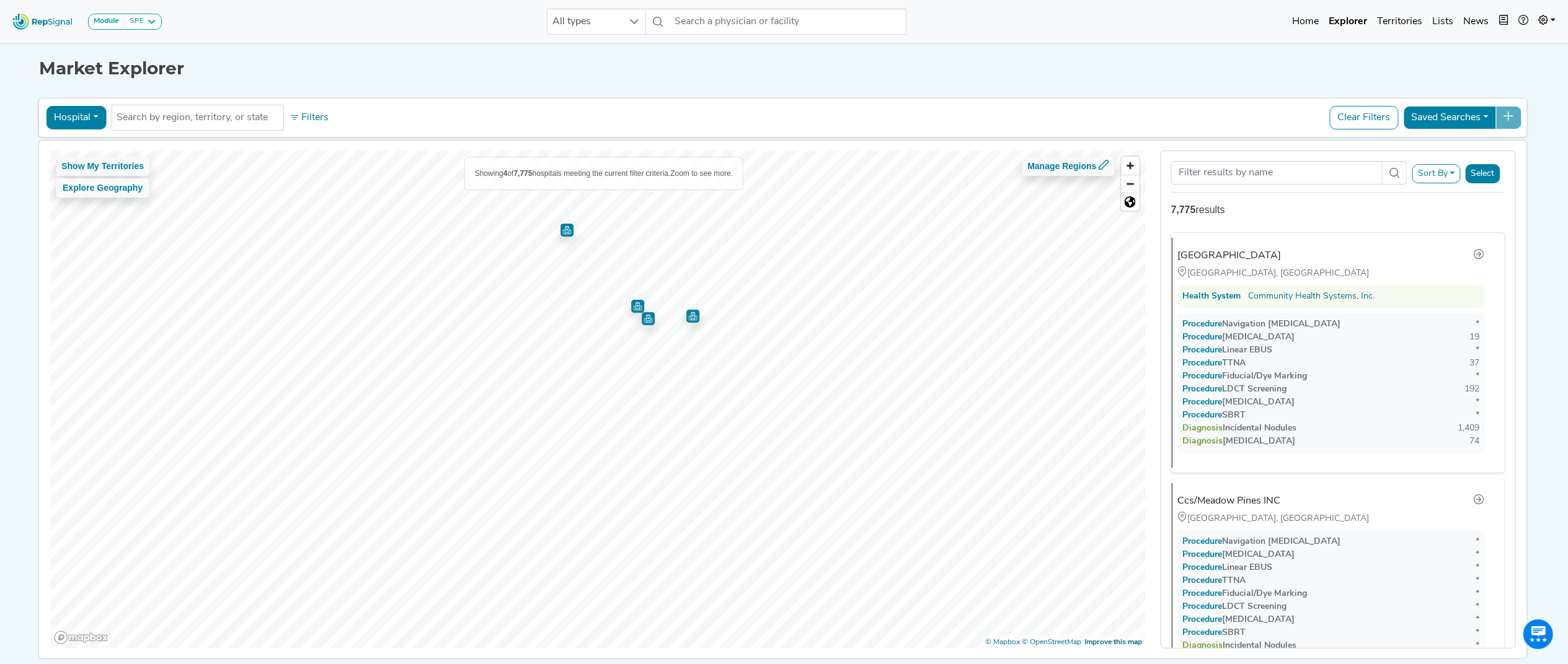
scroll to position [239, 0]
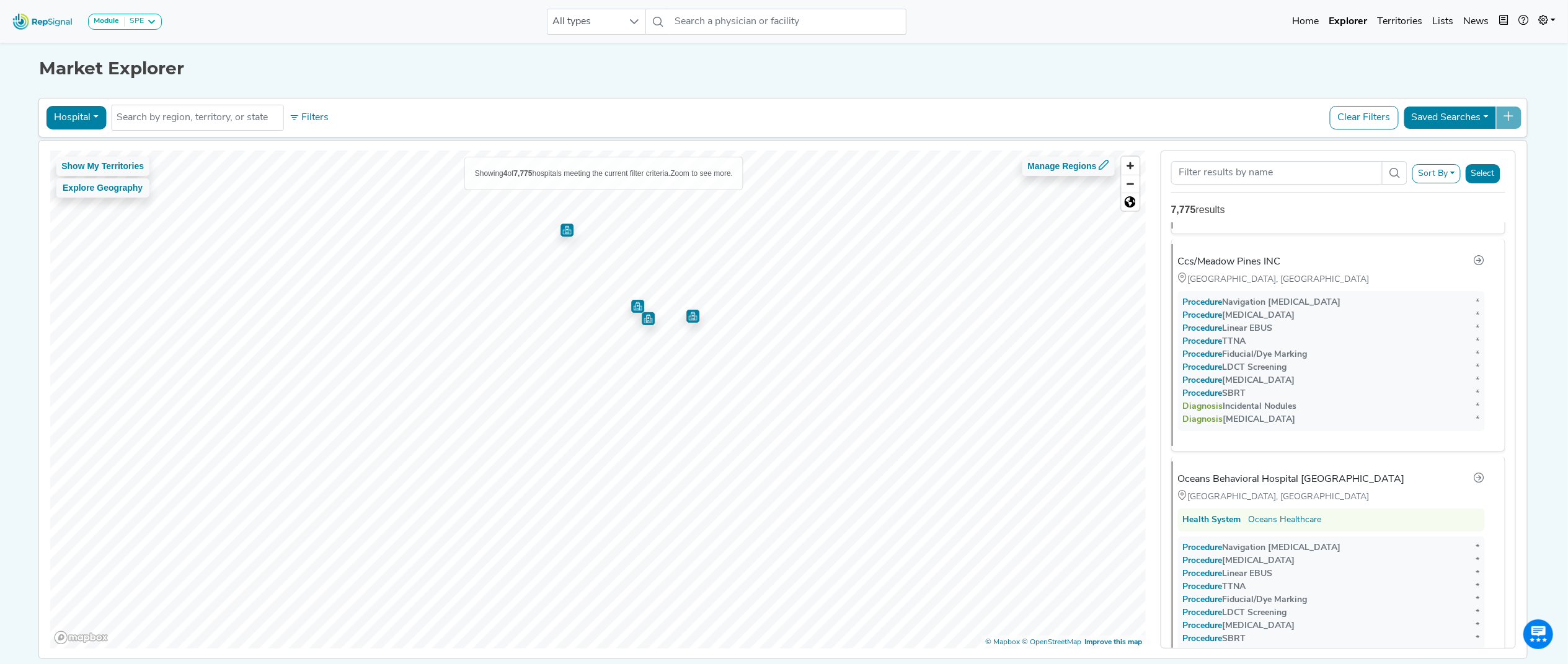
click at [687, 319] on img "Map marker" at bounding box center [692, 316] width 13 height 13
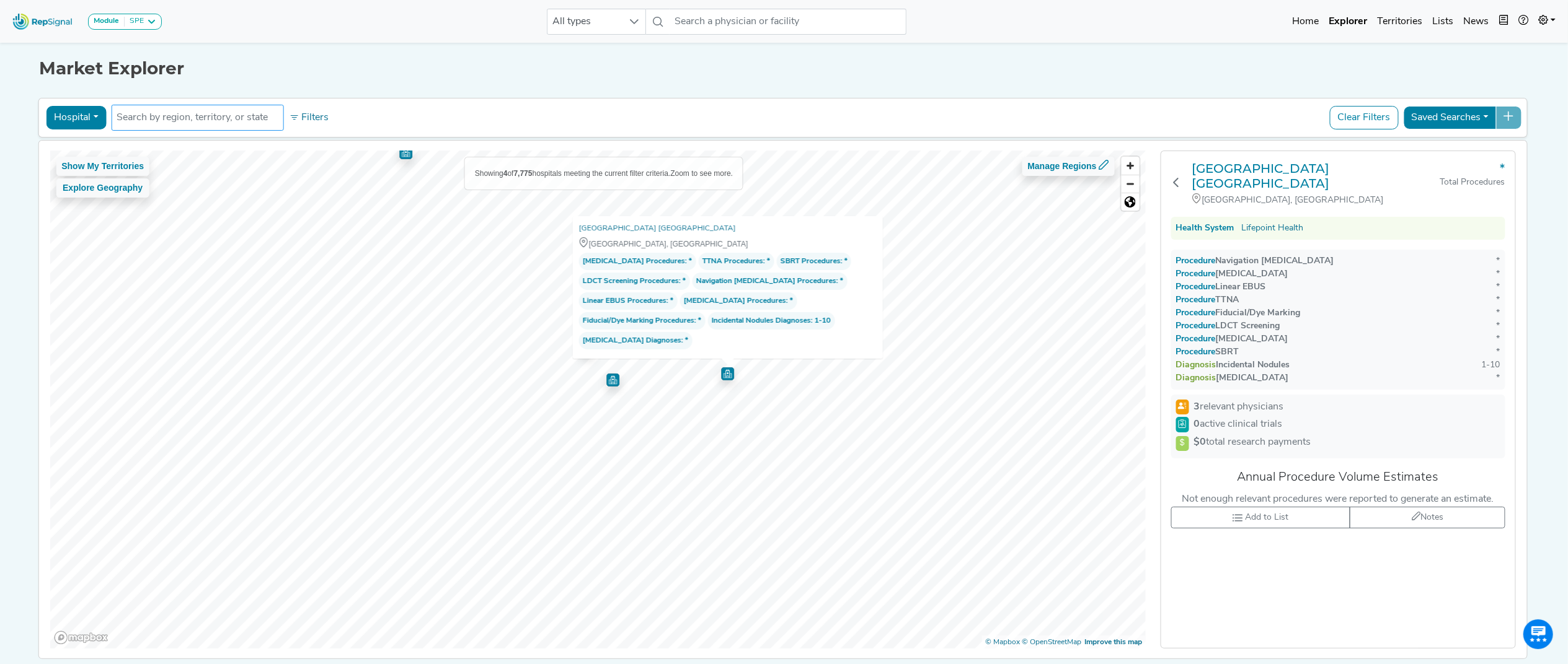
click at [246, 124] on input "text" at bounding box center [198, 117] width 161 height 15
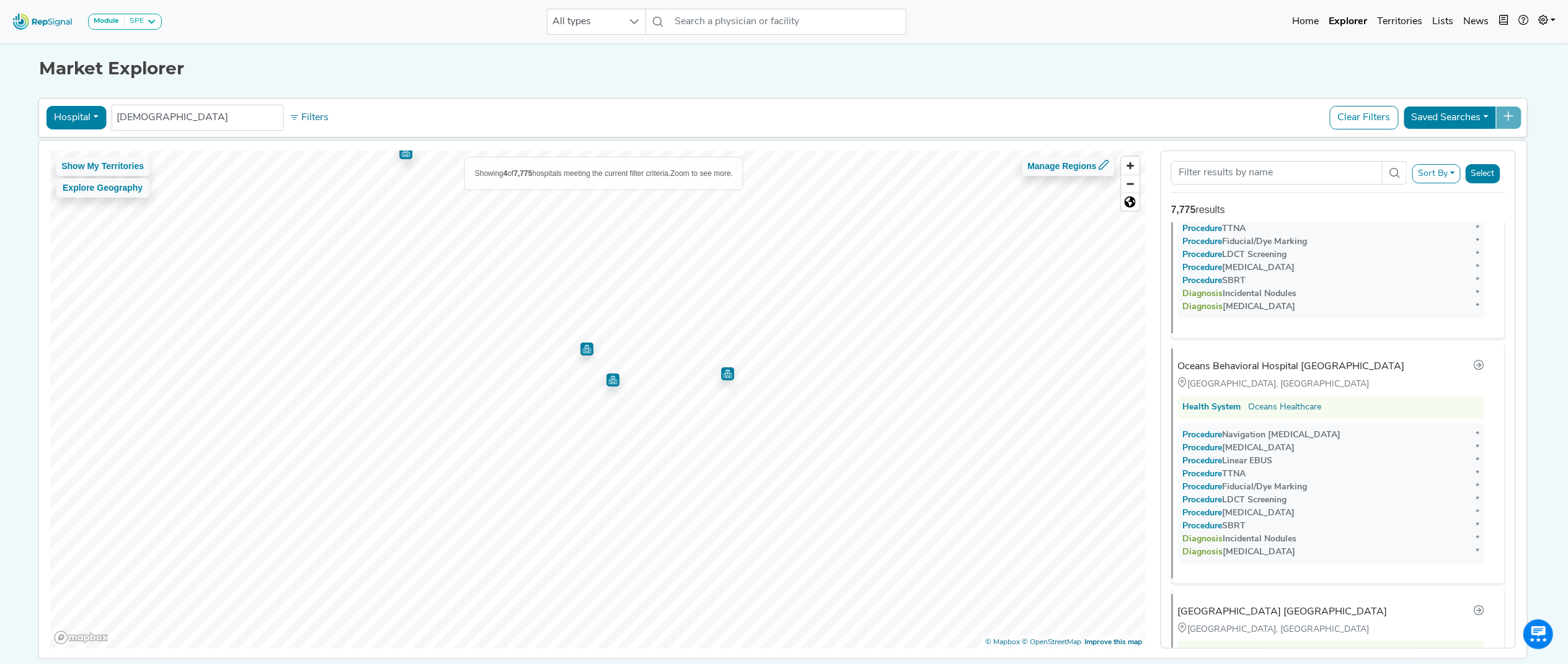
scroll to position [355, 0]
click at [83, 107] on button "Hospital" at bounding box center [76, 117] width 60 height 23
click at [87, 175] on link "Hospital" at bounding box center [95, 177] width 98 height 20
click at [273, 117] on ul "[DEMOGRAPHIC_DATA]" at bounding box center [197, 117] width 172 height 26
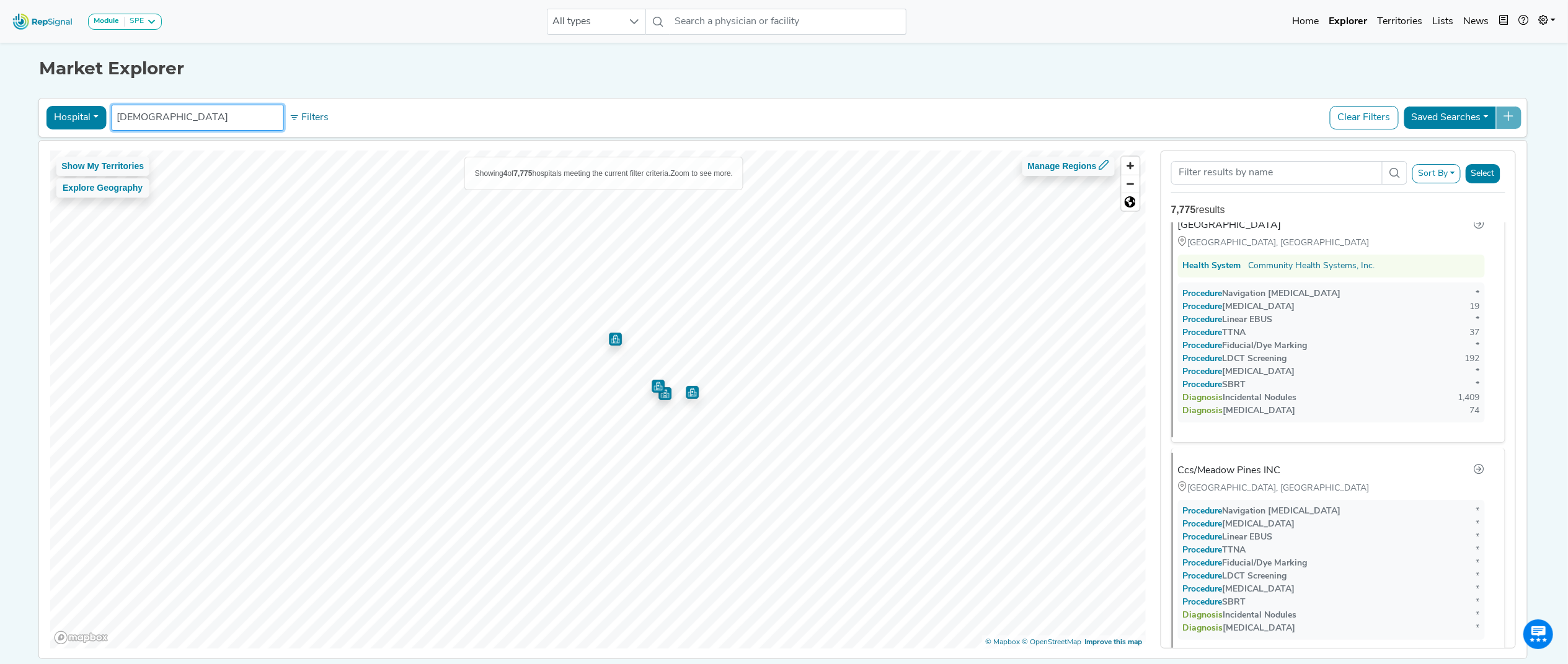
scroll to position [0, 0]
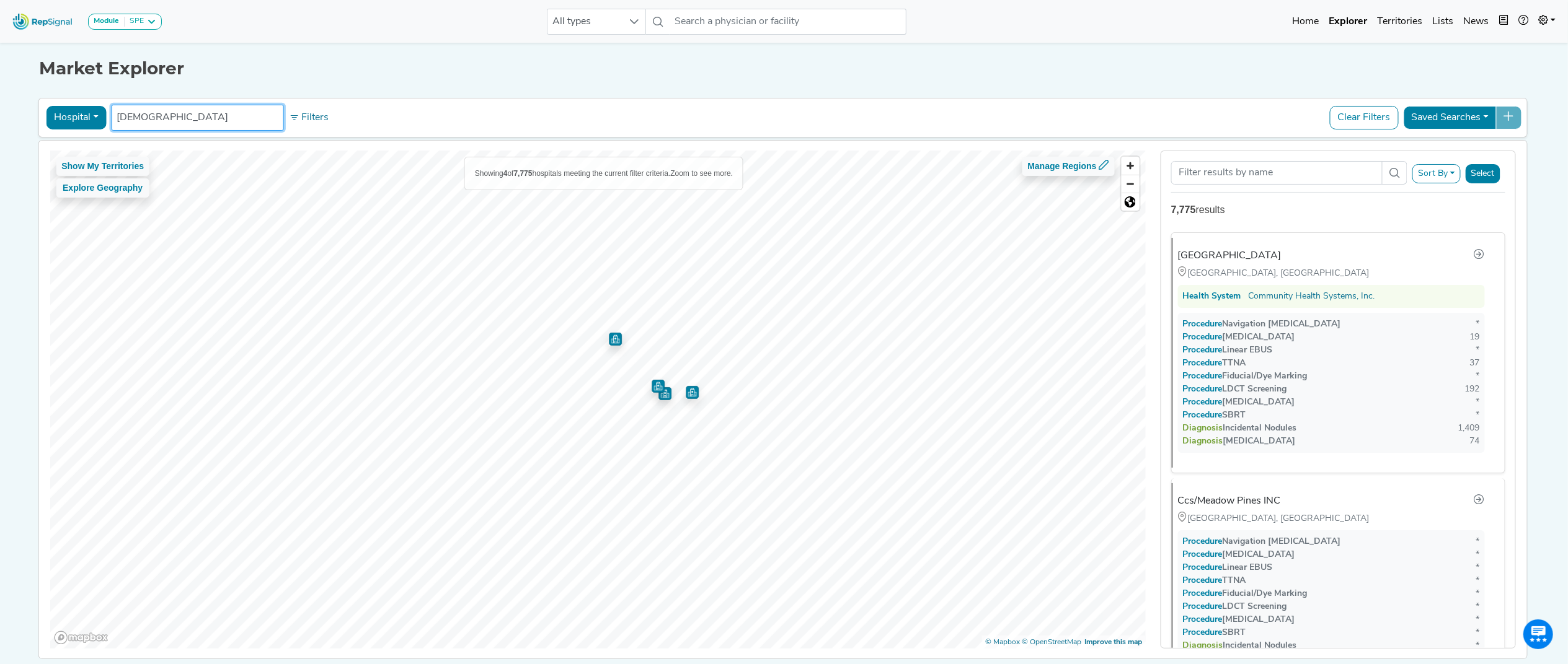
click at [609, 344] on img "Map marker" at bounding box center [615, 339] width 13 height 13
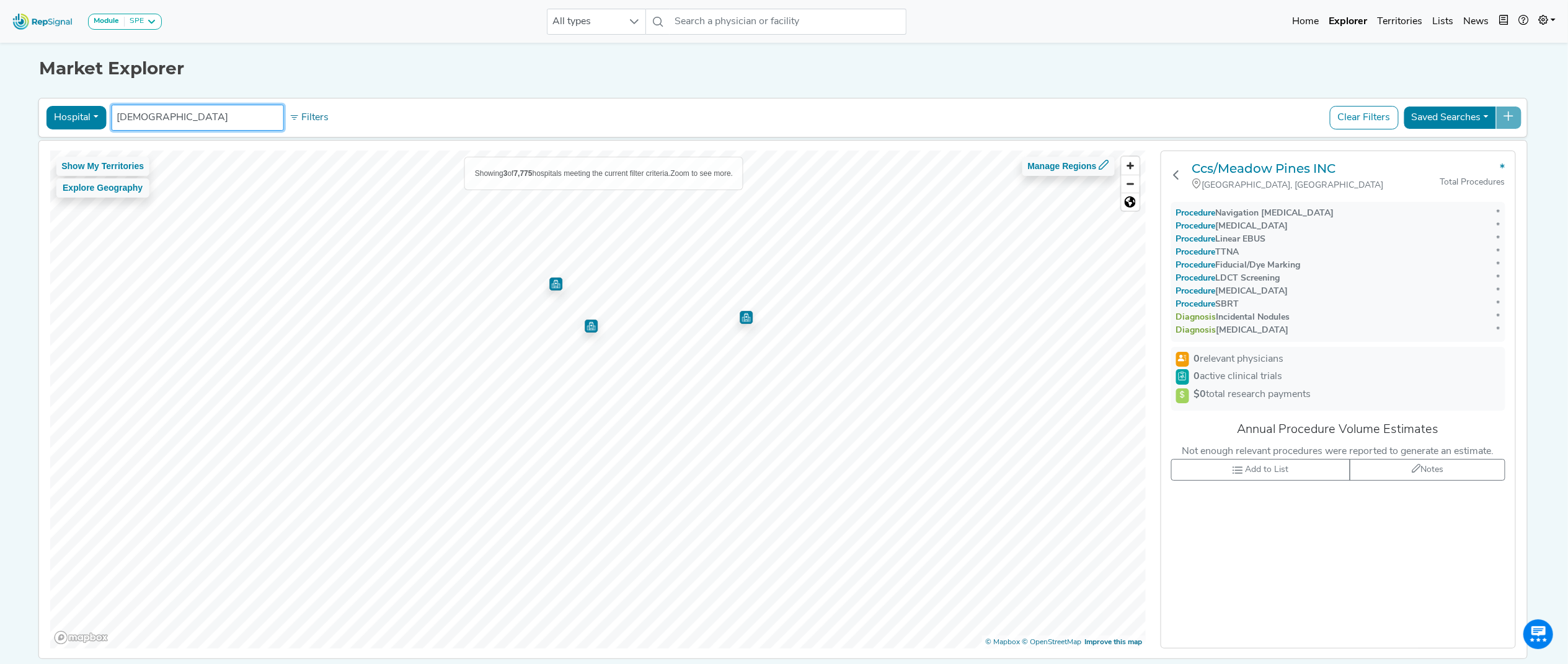
click at [90, 117] on button "Hospital" at bounding box center [76, 117] width 60 height 23
click at [100, 148] on link "Physician" at bounding box center [95, 146] width 98 height 20
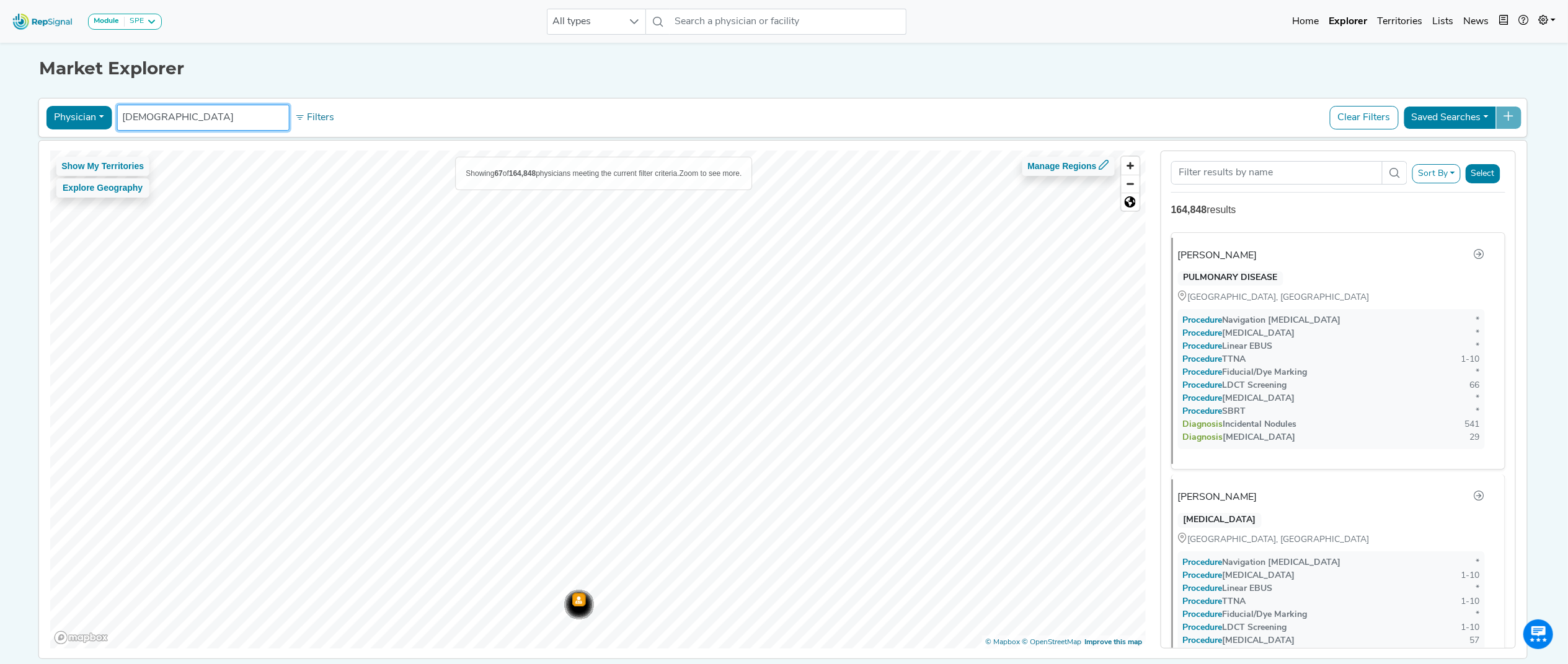
drag, startPoint x: 187, startPoint y: 114, endPoint x: 63, endPoint y: 124, distance: 124.4
click at [63, 124] on div "Physician Physician Hospital ASC Office Health System christus No results found…" at bounding box center [782, 117] width 1478 height 29
click at [573, 415] on div "Map marker" at bounding box center [578, 600] width 13 height 13
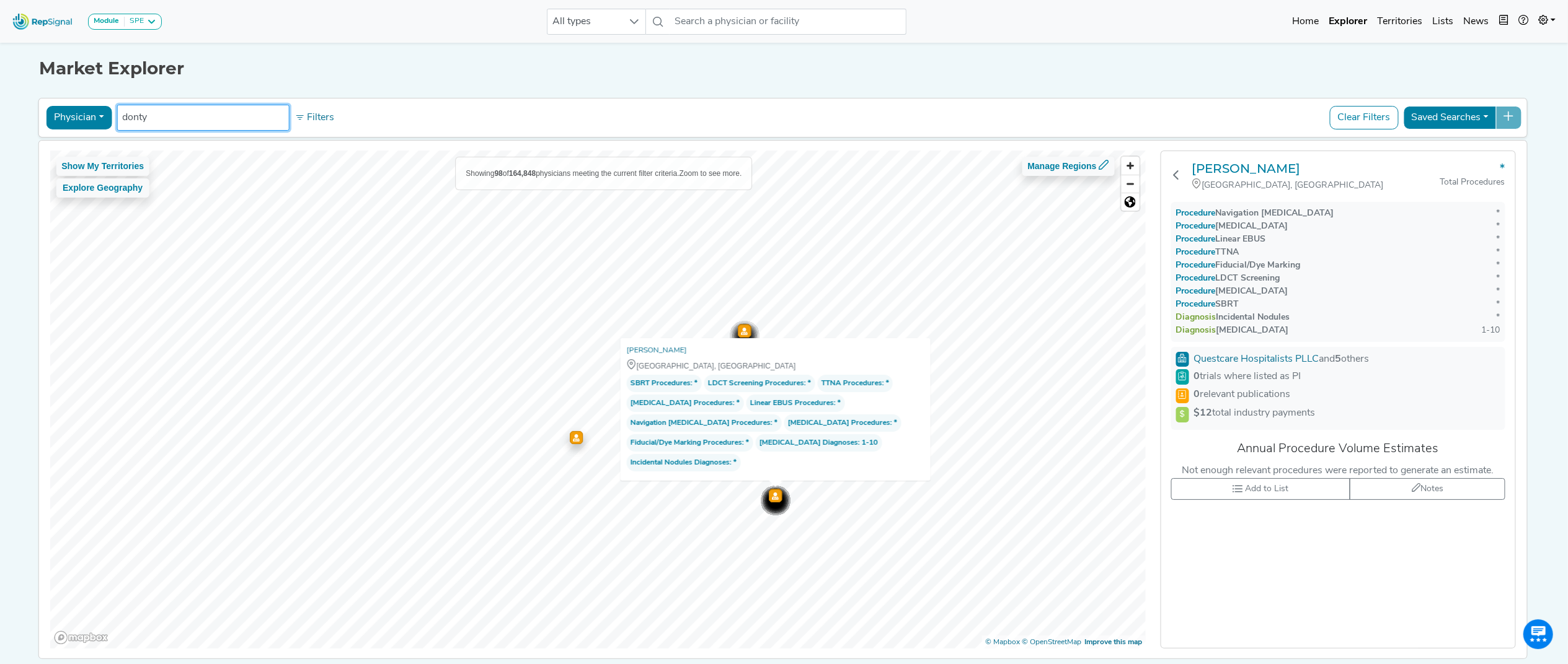
click at [573, 415] on div "Map marker" at bounding box center [576, 437] width 13 height 13
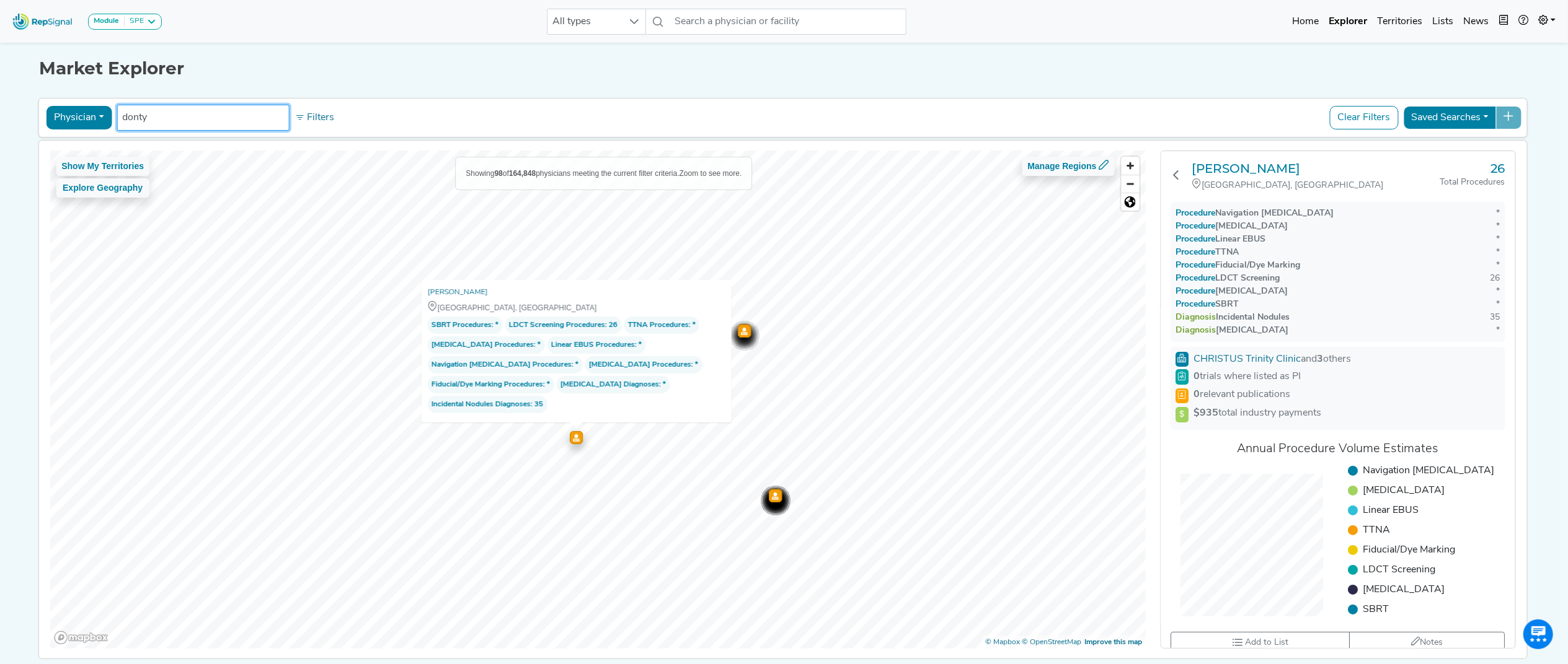
click at [741, 334] on icon "Map marker" at bounding box center [744, 331] width 7 height 8
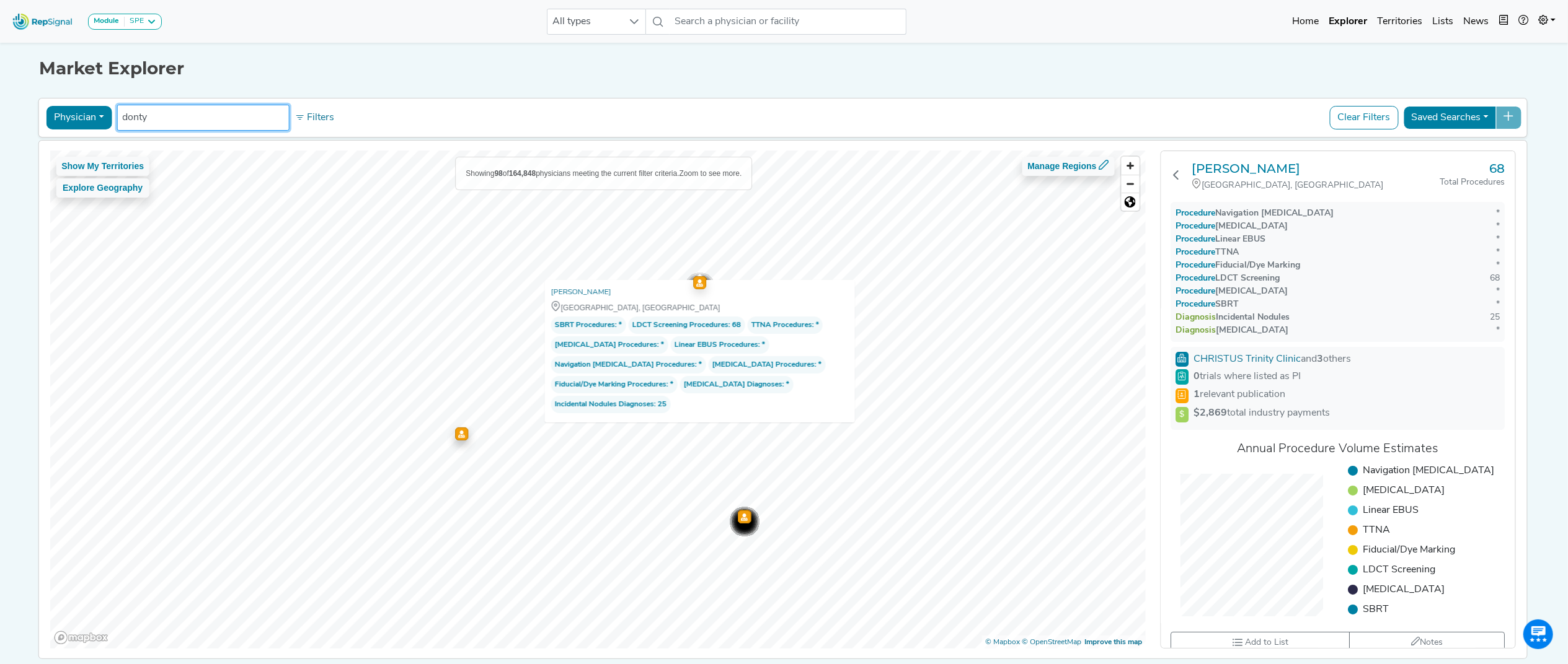
type input "donty"
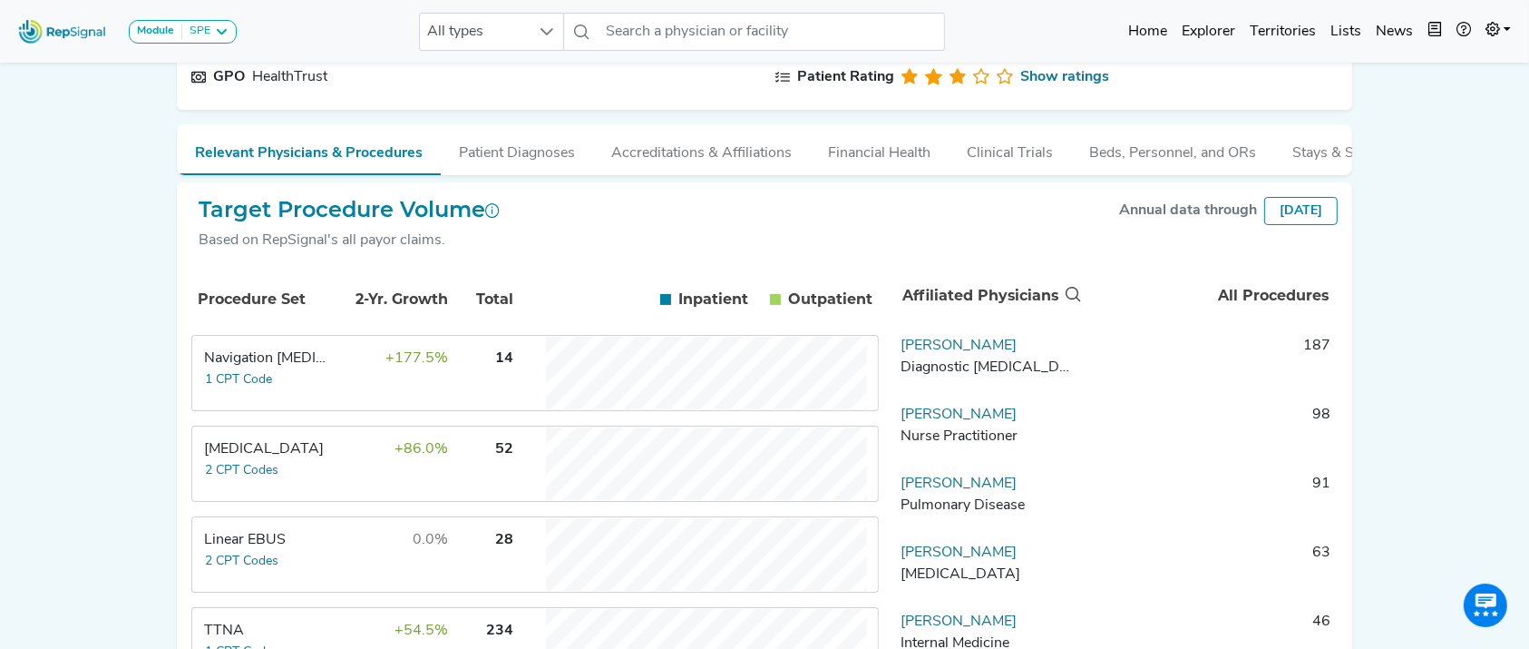
scroll to position [241, 0]
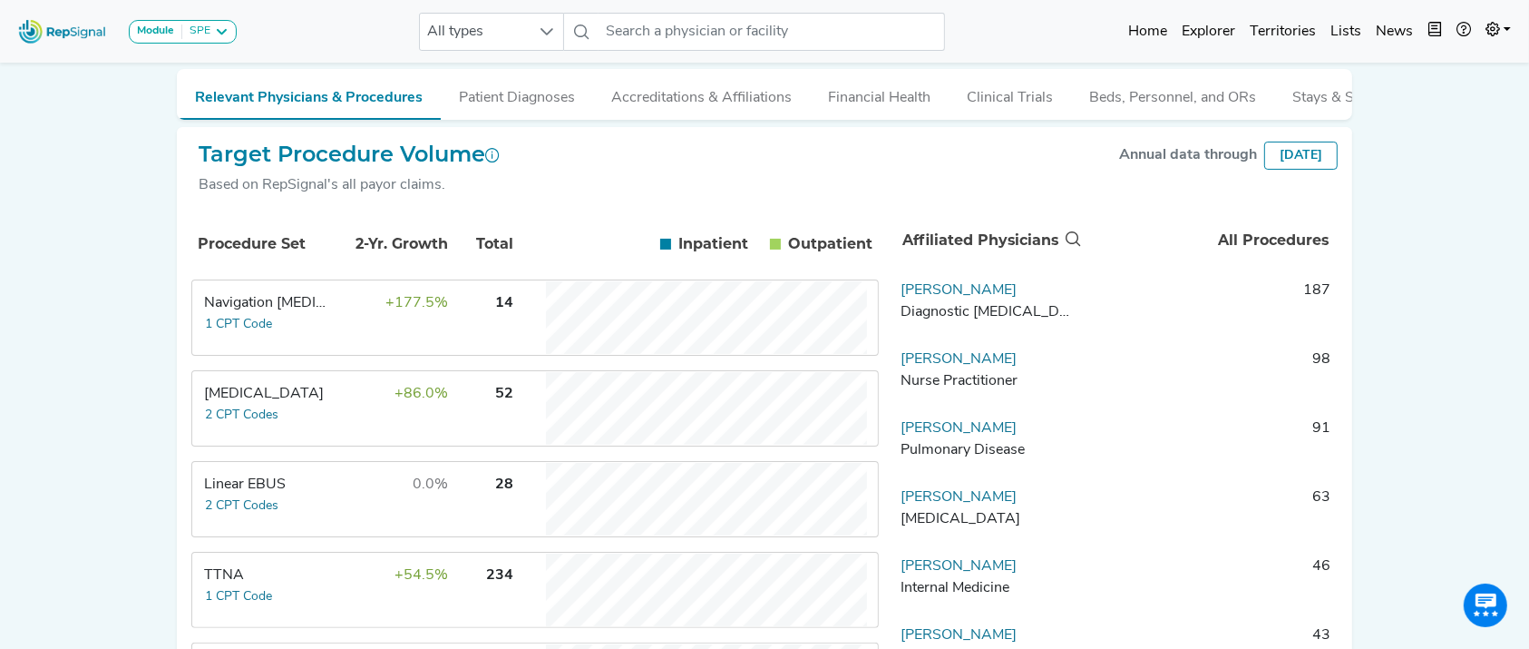
click at [292, 336] on td "Navigation Bronchoscopy 1 CPT Code" at bounding box center [261, 317] width 136 height 73
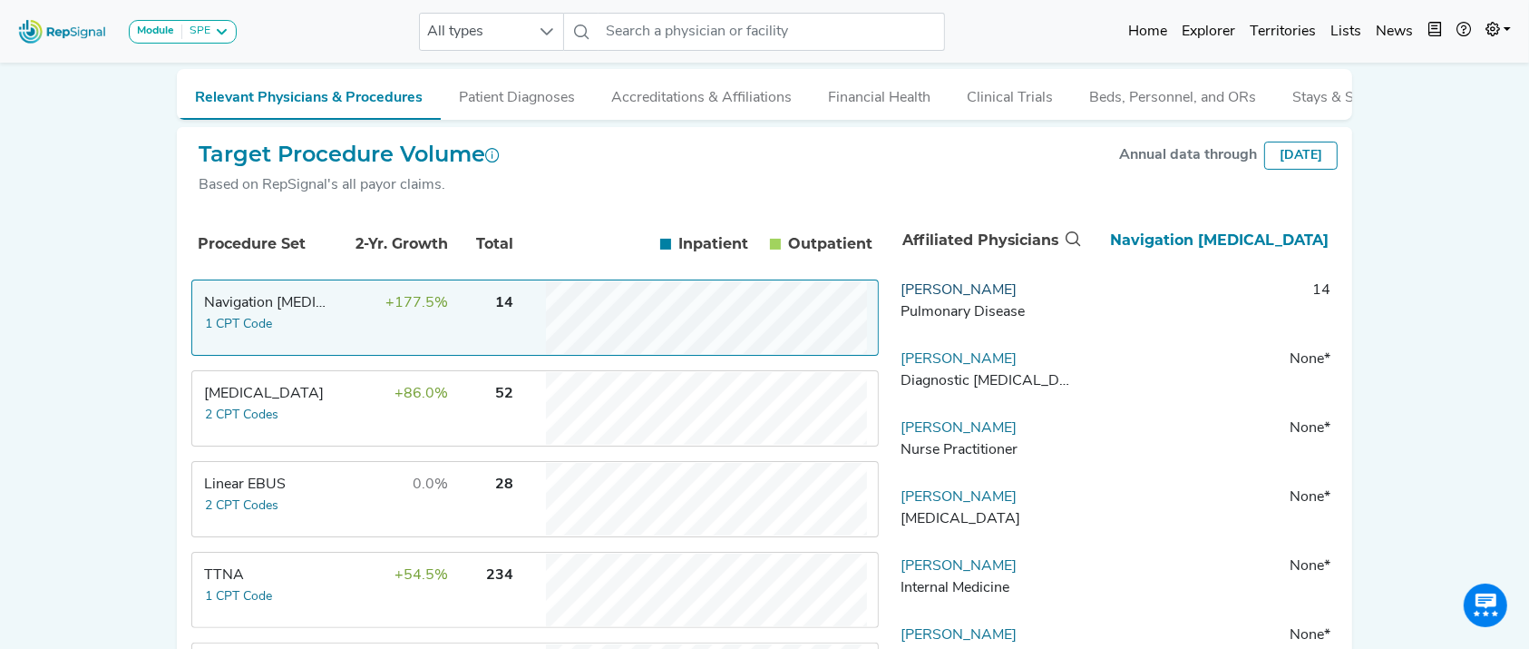
click at [984, 298] on link "Daphne Macbruce" at bounding box center [959, 290] width 116 height 15
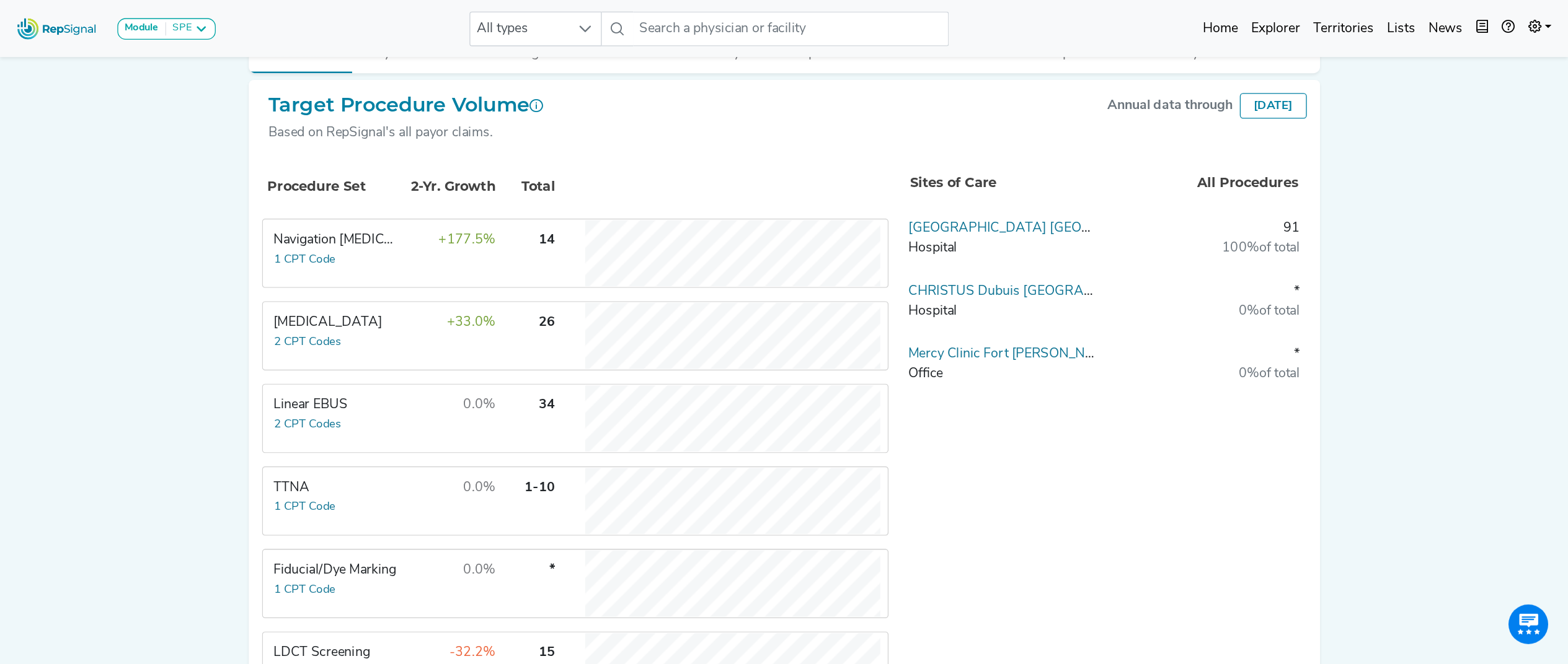
scroll to position [330, 0]
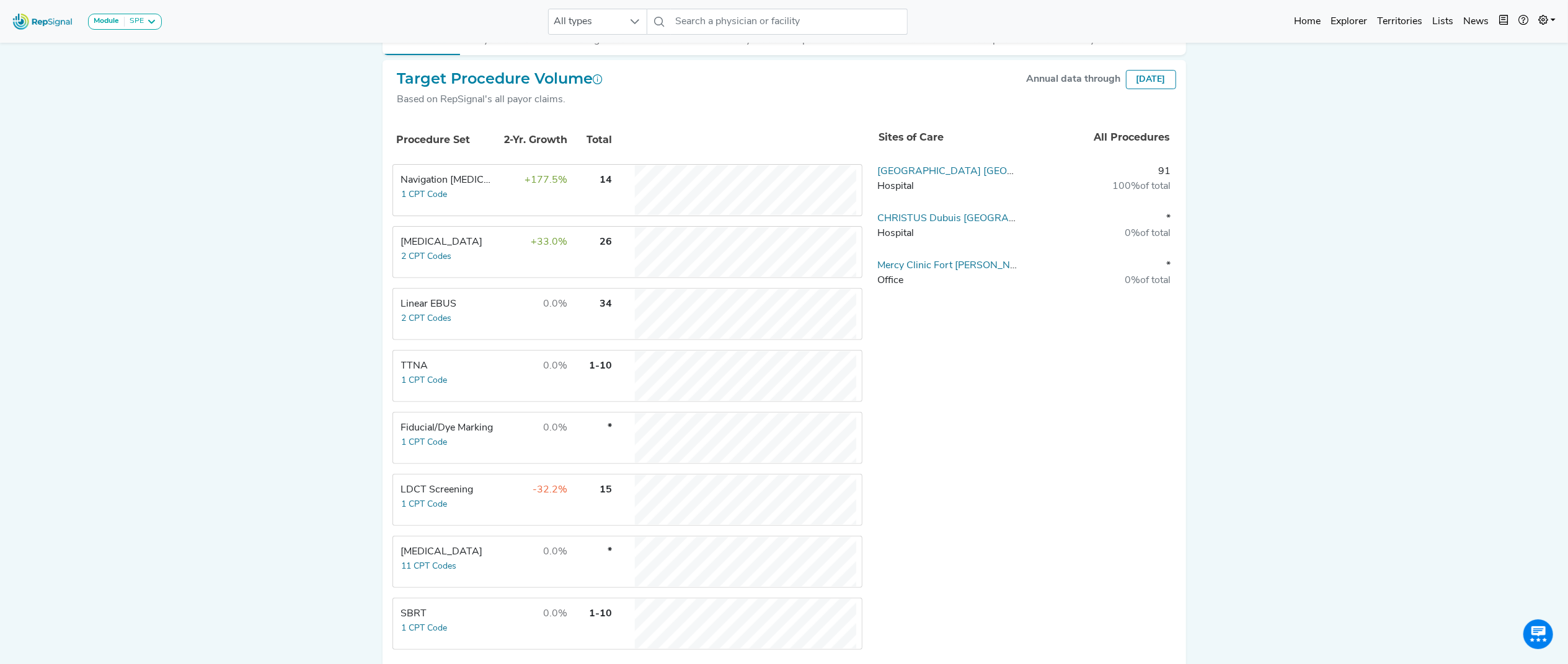
drag, startPoint x: 1004, startPoint y: 0, endPoint x: 1092, endPoint y: 441, distance: 449.7
click at [1045, 441] on div "Sites of Care All Procedures Mercy Hospital Fort Smith Hospital 91 100% of tota…" at bounding box center [1029, 388] width 314 height 543
